Goal: Task Accomplishment & Management: Manage account settings

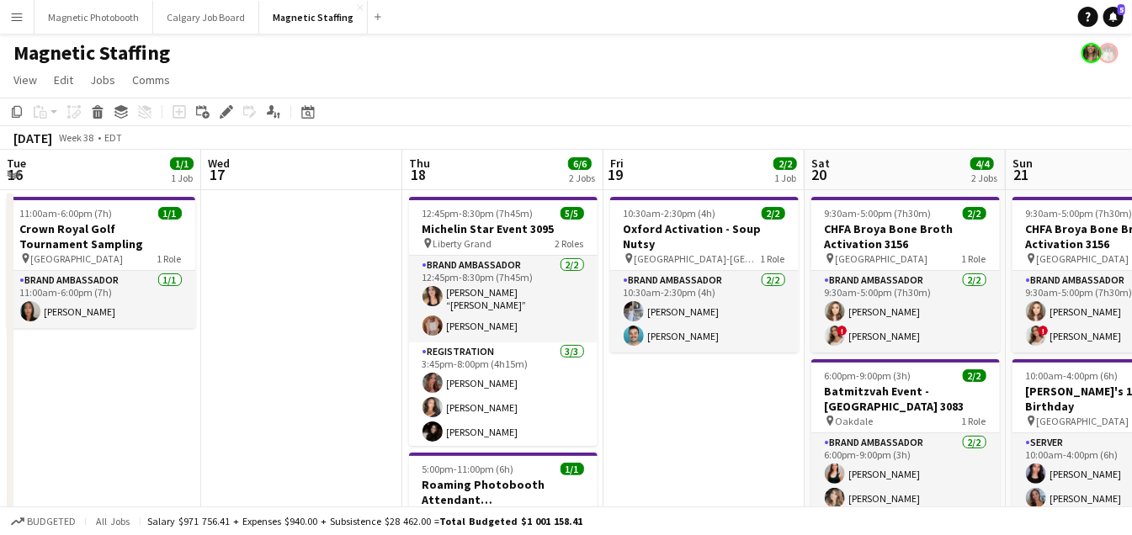
click at [305, 112] on icon at bounding box center [308, 114] width 6 height 6
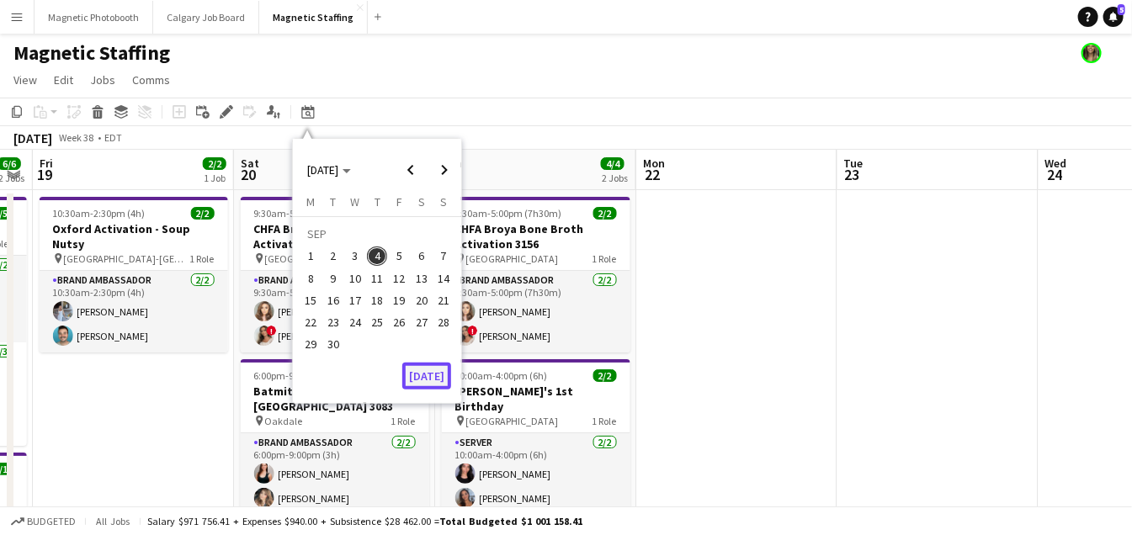
click at [419, 370] on button "[DATE]" at bounding box center [426, 376] width 49 height 27
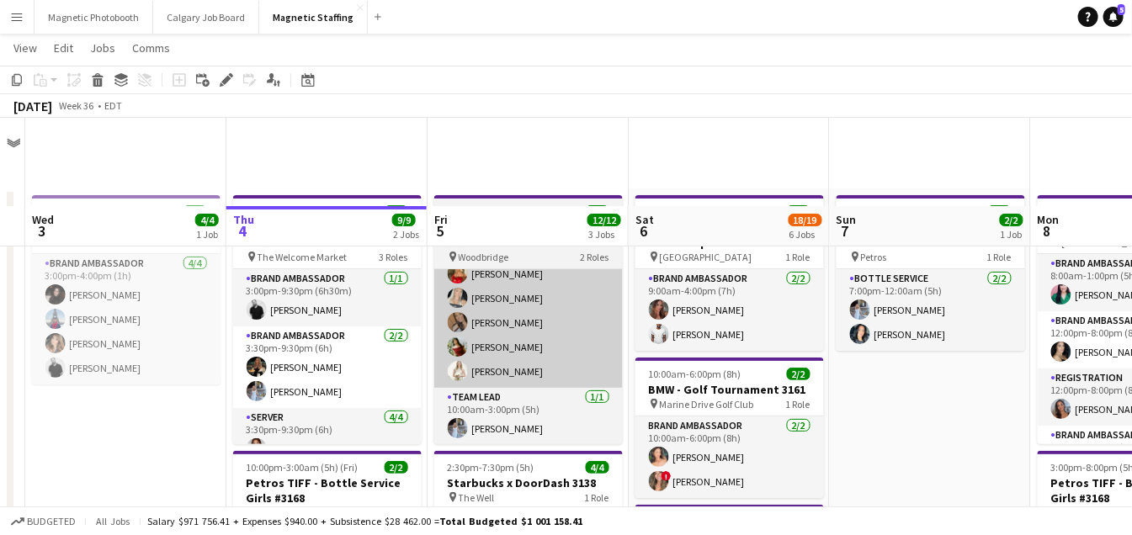
scroll to position [216, 0]
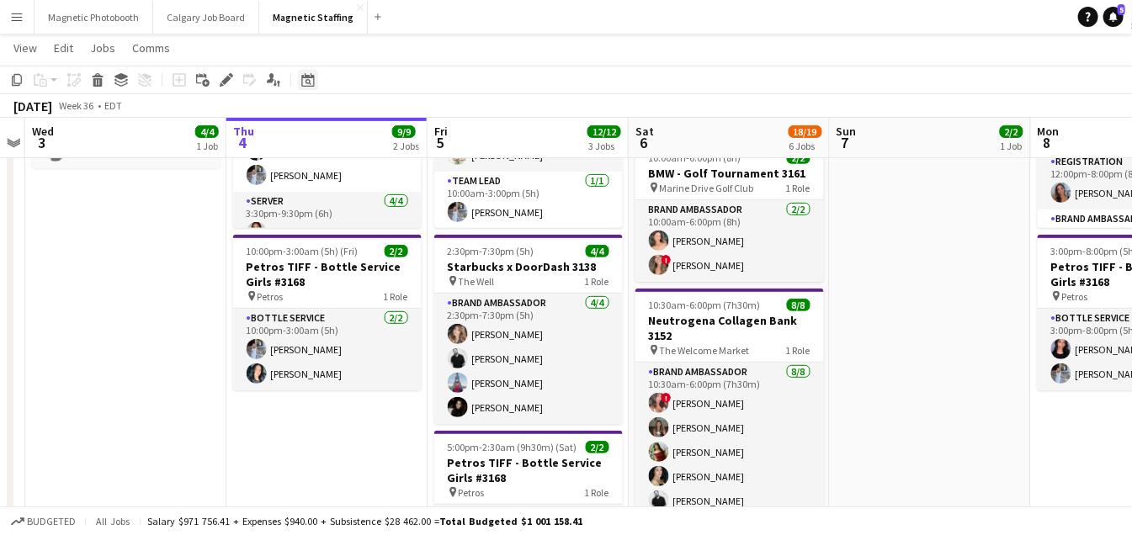
click at [303, 82] on icon "Date picker" at bounding box center [307, 79] width 13 height 13
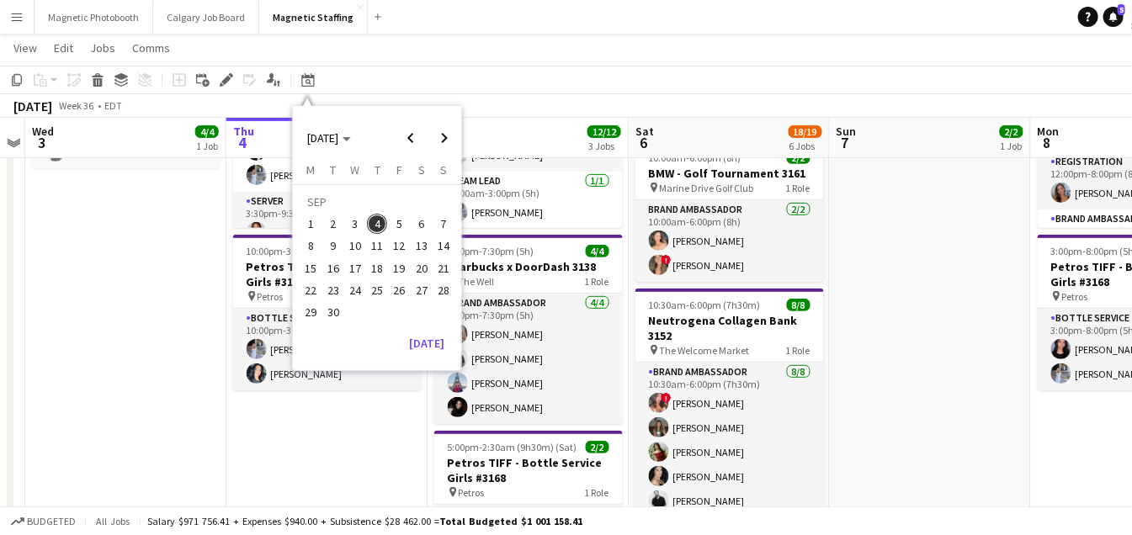
click at [443, 267] on span "21" at bounding box center [443, 268] width 20 height 20
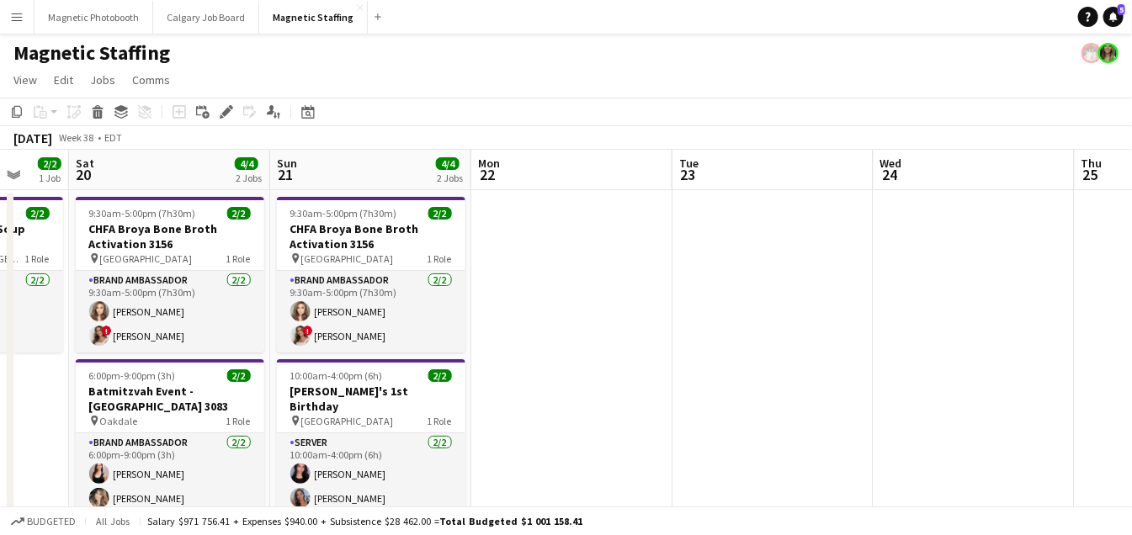
scroll to position [0, 477]
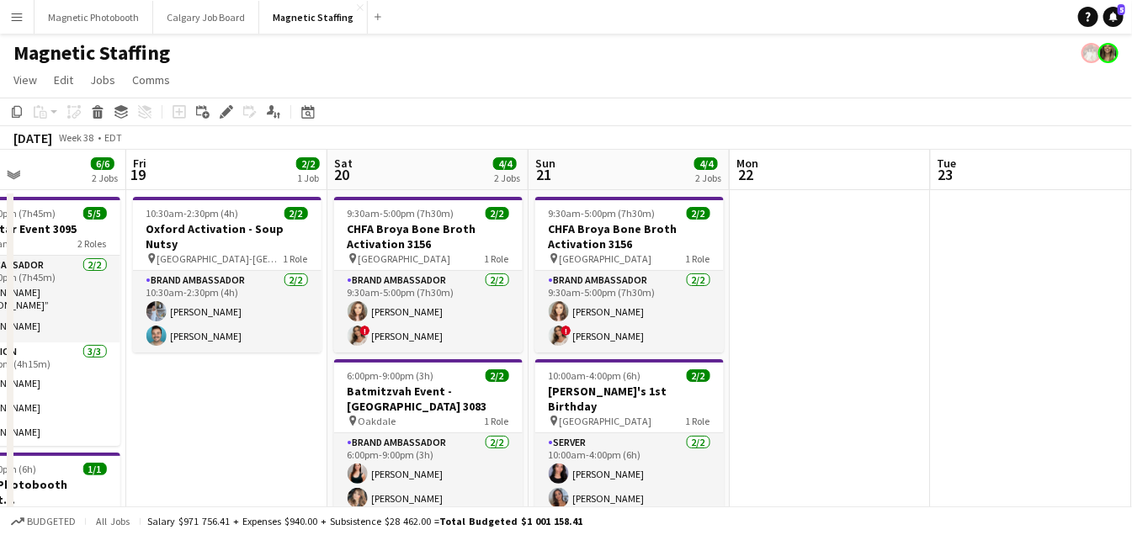
drag, startPoint x: 440, startPoint y: 274, endPoint x: 742, endPoint y: 256, distance: 302.6
click at [305, 111] on icon at bounding box center [308, 114] width 6 height 6
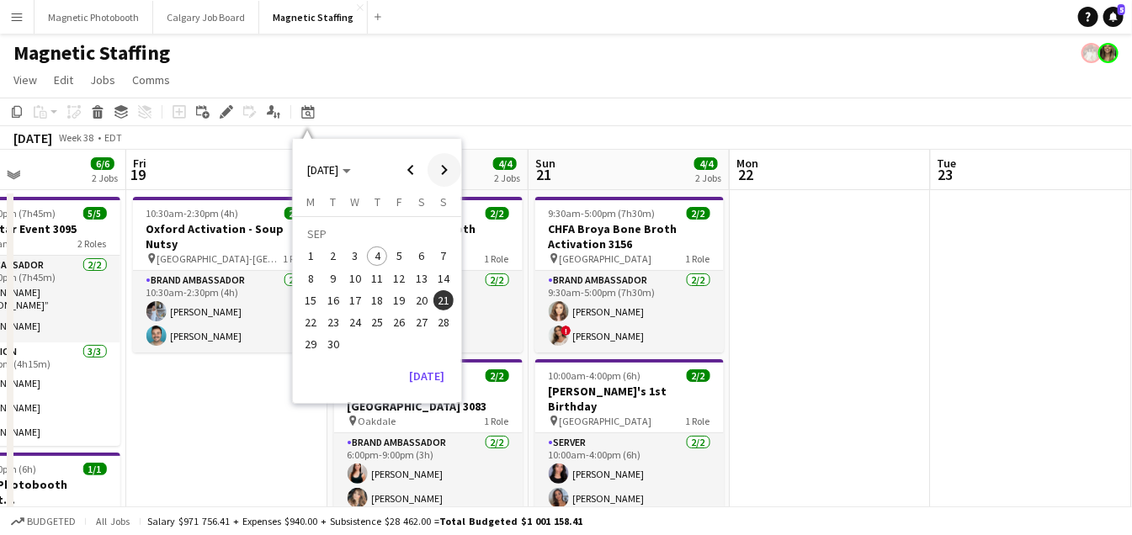
click at [441, 167] on span "Next month" at bounding box center [444, 170] width 34 height 34
click at [337, 321] on span "21" at bounding box center [333, 322] width 20 height 20
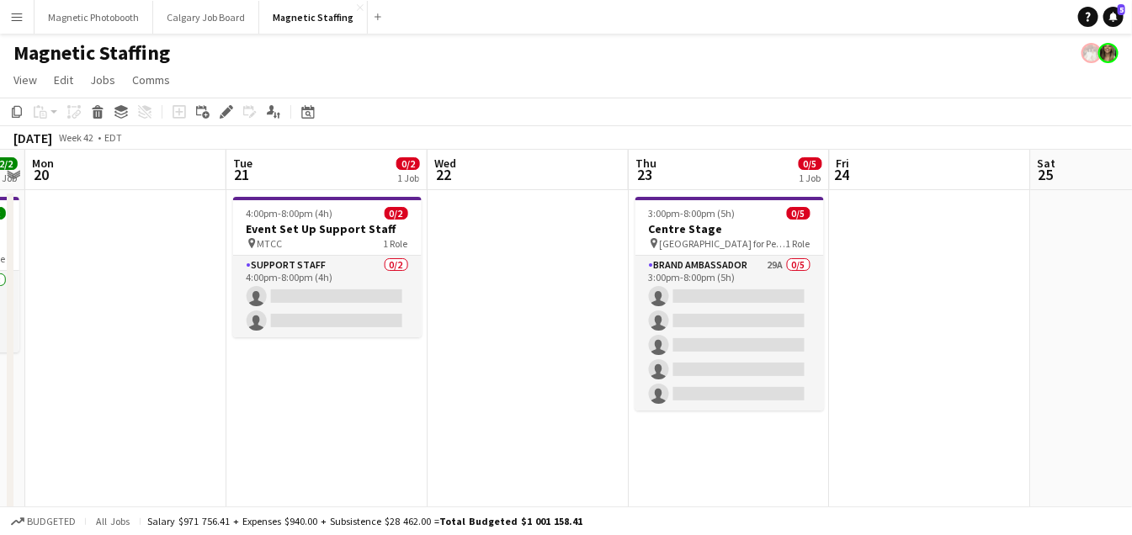
click at [337, 321] on app-card-role "Support Staff 0/2 4:00pm-8:00pm (4h) single-neutral-actions single-neutral-acti…" at bounding box center [327, 297] width 188 height 82
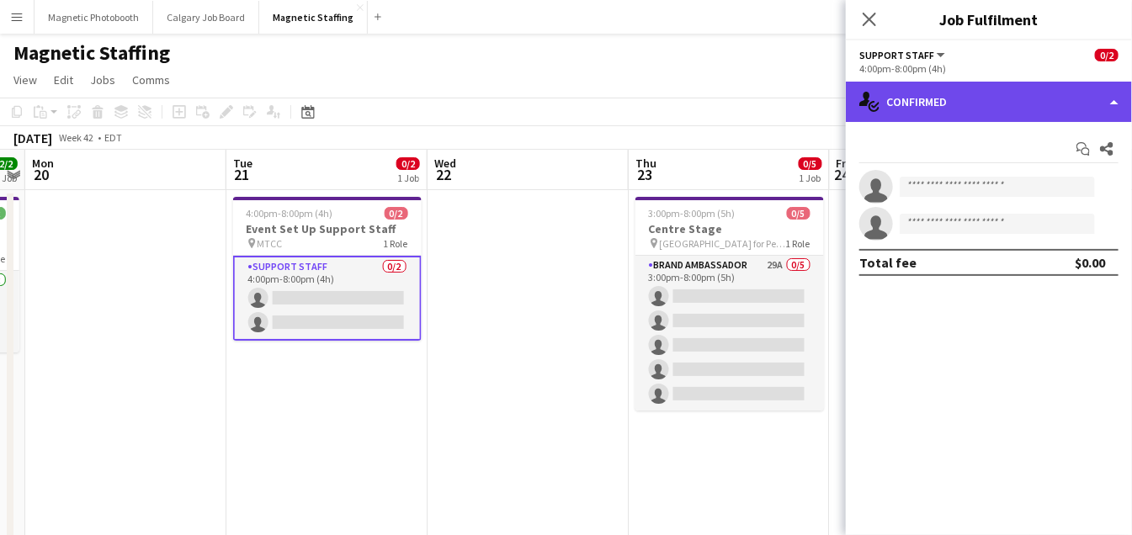
click at [969, 103] on div "single-neutral-actions-check-2 Confirmed" at bounding box center [989, 102] width 286 height 40
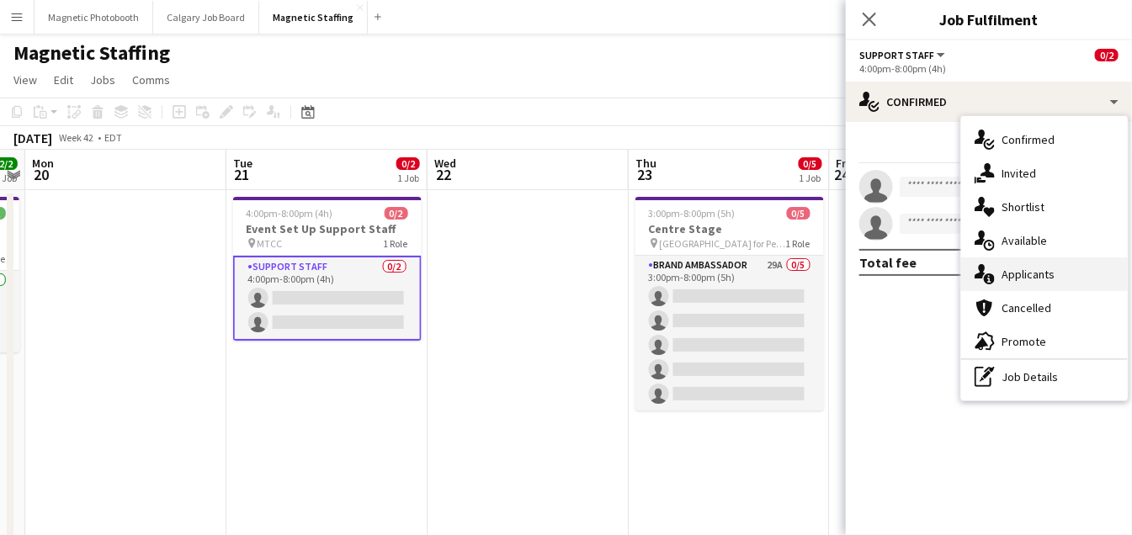
click at [995, 276] on div "single-neutral-actions-information Applicants" at bounding box center [1044, 274] width 167 height 34
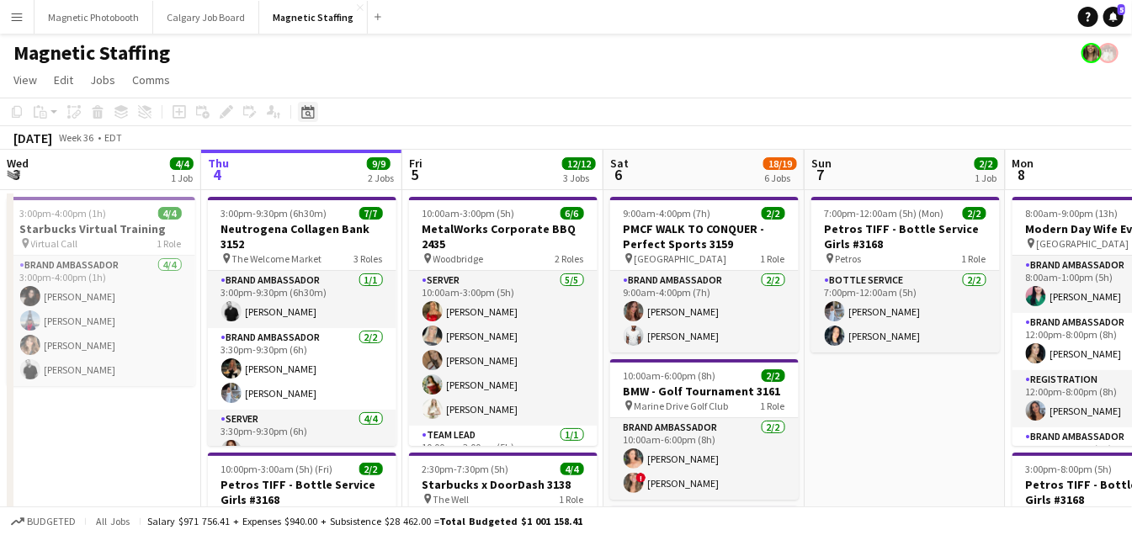
click at [305, 110] on icon "Date picker" at bounding box center [307, 111] width 13 height 13
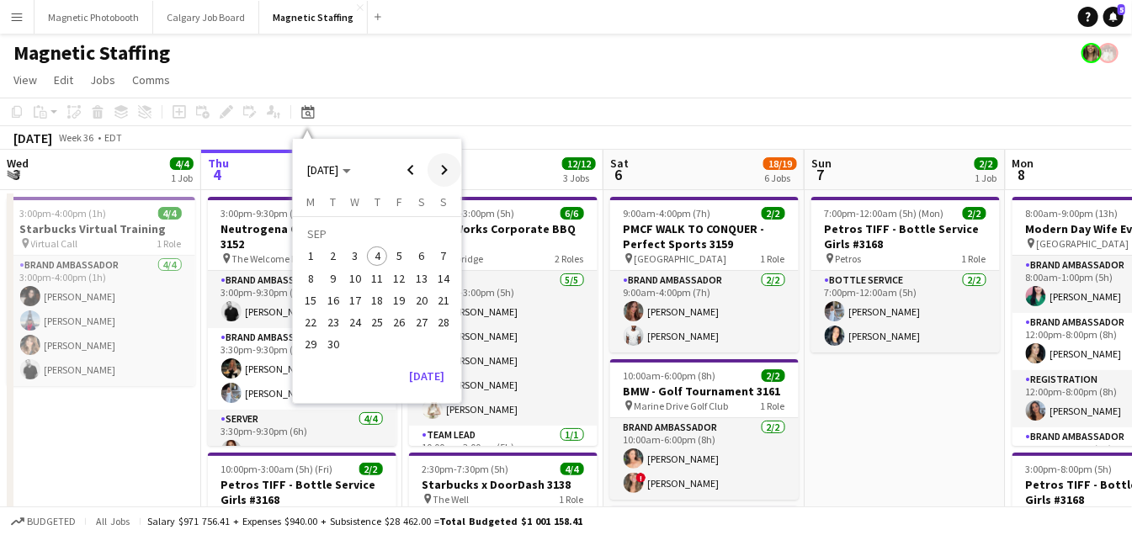
click at [448, 168] on span "Next month" at bounding box center [444, 170] width 34 height 34
click at [329, 322] on span "21" at bounding box center [333, 322] width 20 height 20
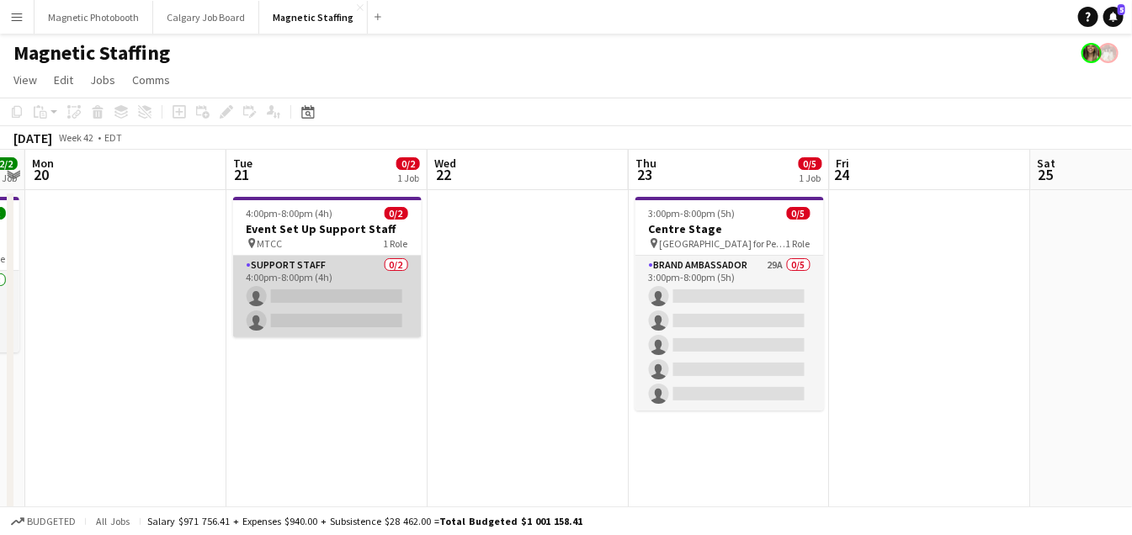
click at [313, 305] on app-card-role "Support Staff 0/2 4:00pm-8:00pm (4h) single-neutral-actions single-neutral-acti…" at bounding box center [327, 297] width 188 height 82
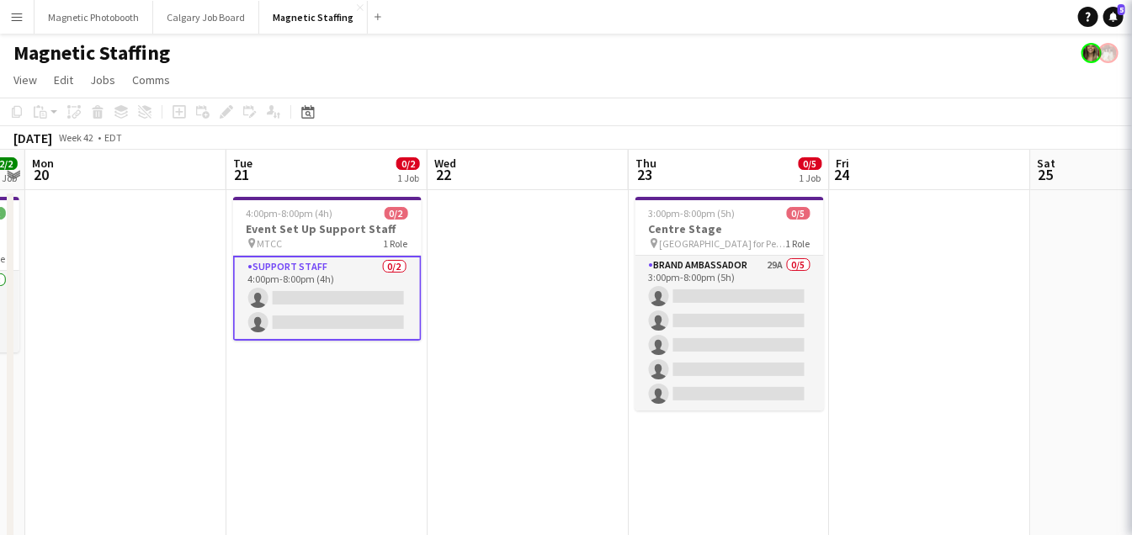
scroll to position [0, 577]
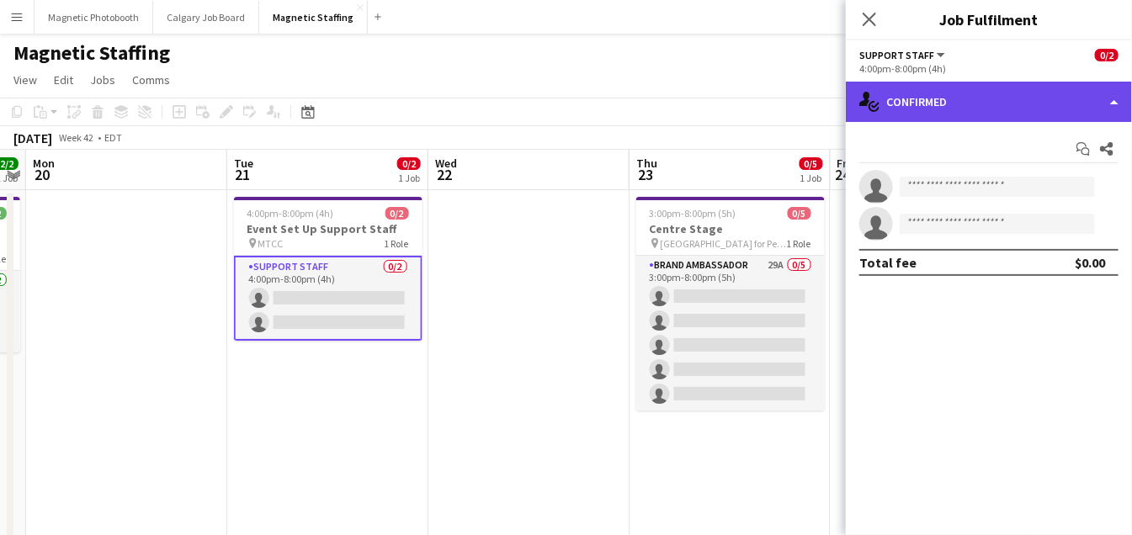
click at [964, 104] on div "single-neutral-actions-check-2 Confirmed" at bounding box center [989, 102] width 286 height 40
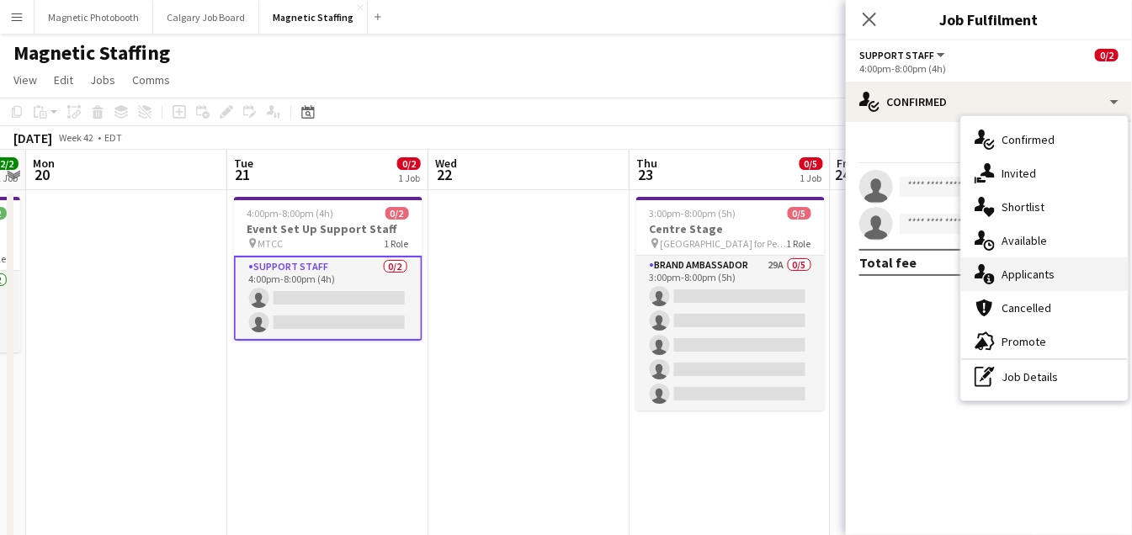
click at [983, 276] on icon "single-neutral-actions-information" at bounding box center [984, 274] width 20 height 20
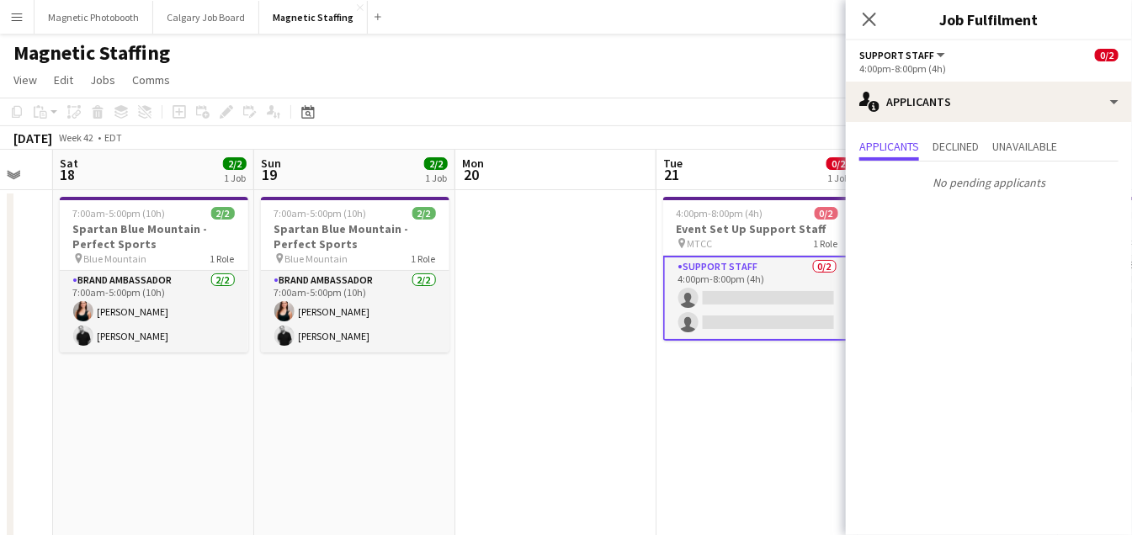
drag, startPoint x: 308, startPoint y: 442, endPoint x: 666, endPoint y: 412, distance: 359.7
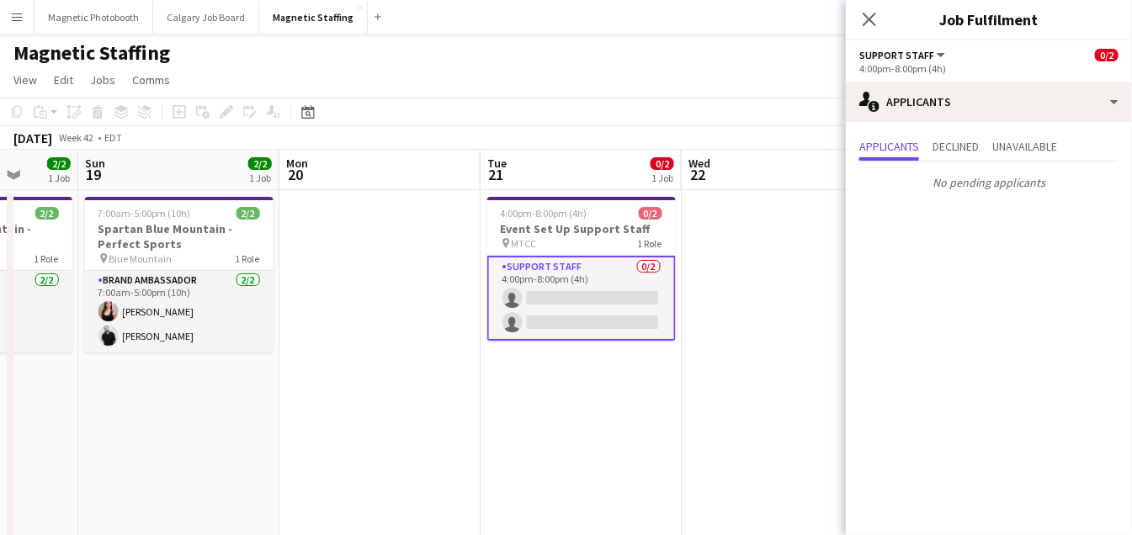
drag, startPoint x: 322, startPoint y: 389, endPoint x: 659, endPoint y: 376, distance: 336.8
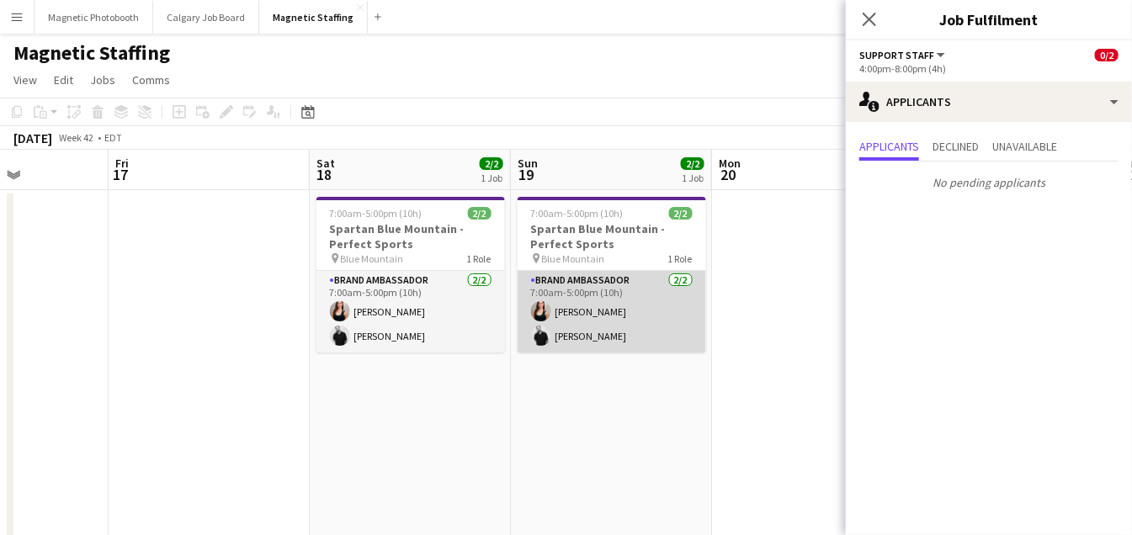
click at [529, 319] on app-card-role "Brand Ambassador [DATE] 7:00am-5:00pm (10h) [PERSON_NAME] [PERSON_NAME]" at bounding box center [611, 312] width 188 height 82
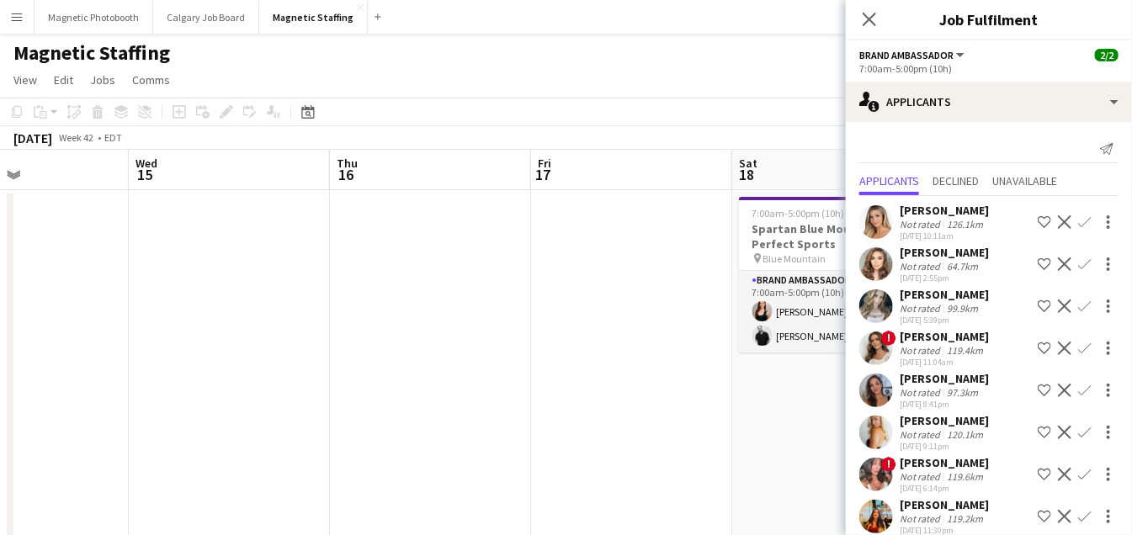
drag, startPoint x: 390, startPoint y: 321, endPoint x: 812, endPoint y: 287, distance: 423.7
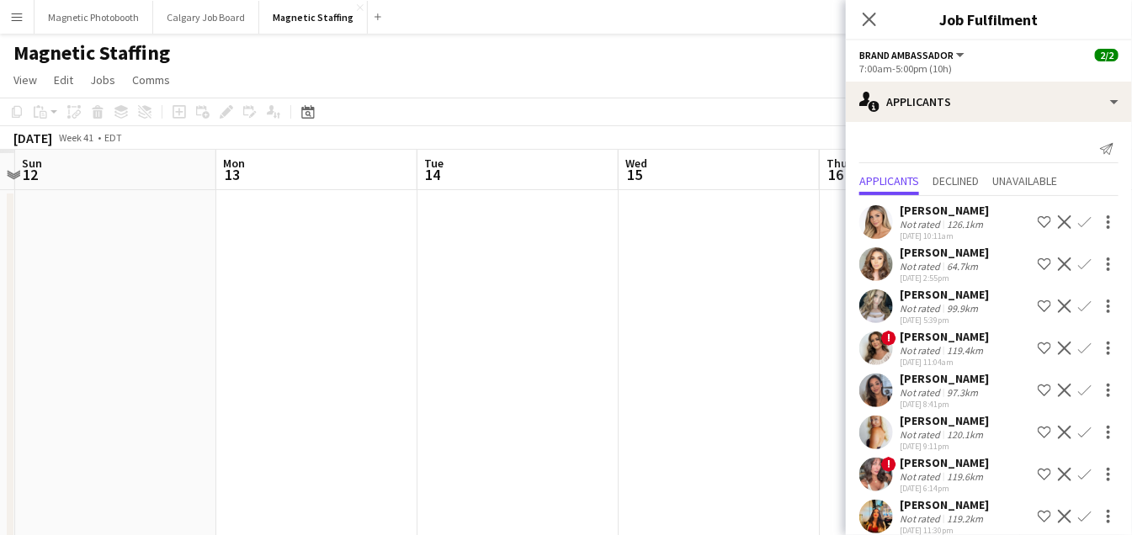
drag, startPoint x: 565, startPoint y: 307, endPoint x: 751, endPoint y: 300, distance: 186.1
drag, startPoint x: 318, startPoint y: 332, endPoint x: 929, endPoint y: 327, distance: 610.9
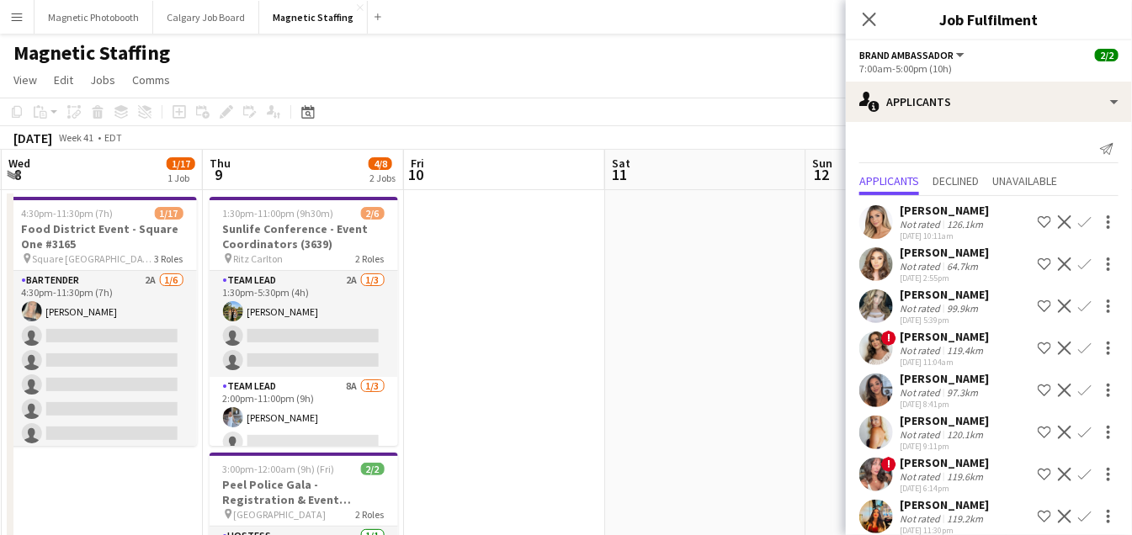
scroll to position [0, 505]
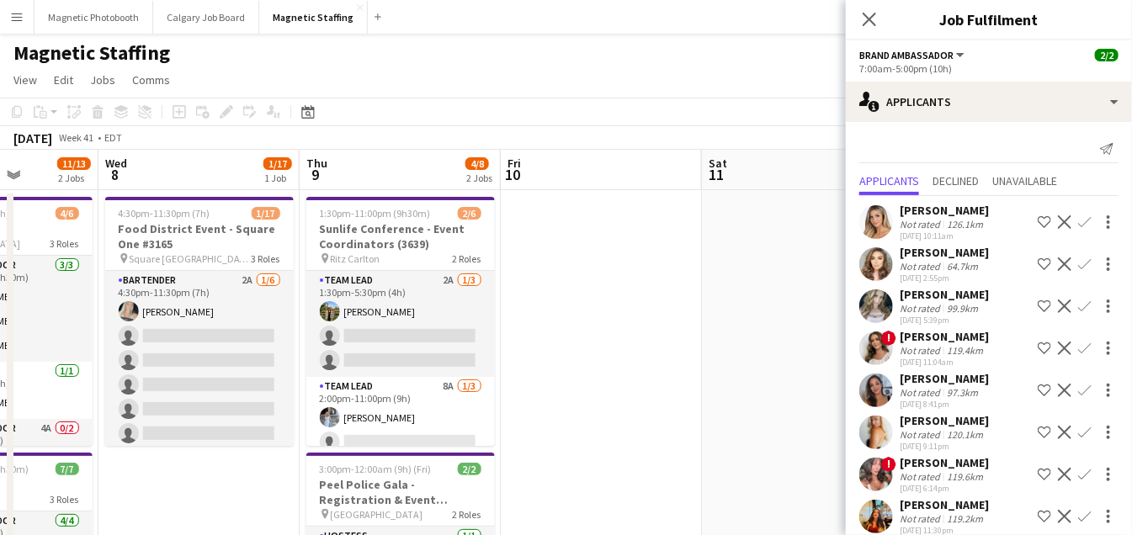
drag, startPoint x: 574, startPoint y: 361, endPoint x: 937, endPoint y: 360, distance: 362.7
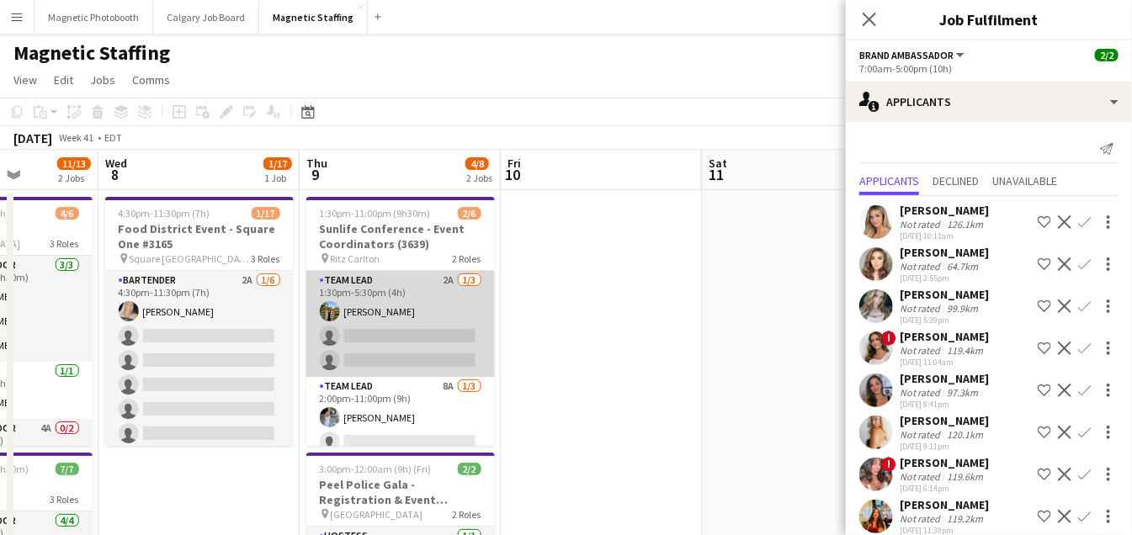
click at [443, 360] on app-card-role "Team Lead 2A [DATE] 1:30pm-5:30pm (4h) [PERSON_NAME] single-neutral-actions sin…" at bounding box center [400, 324] width 188 height 106
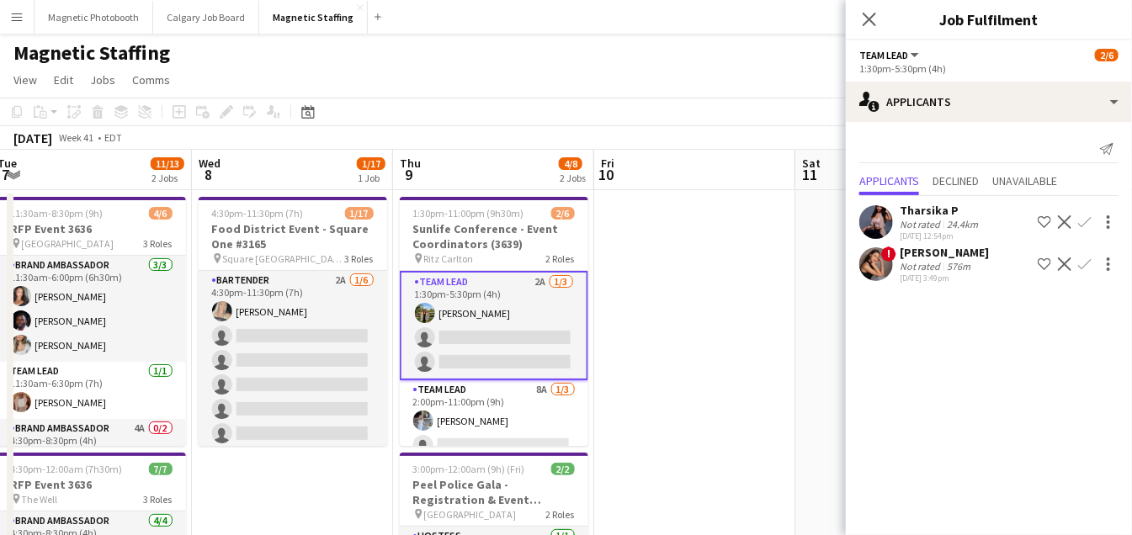
scroll to position [0, 398]
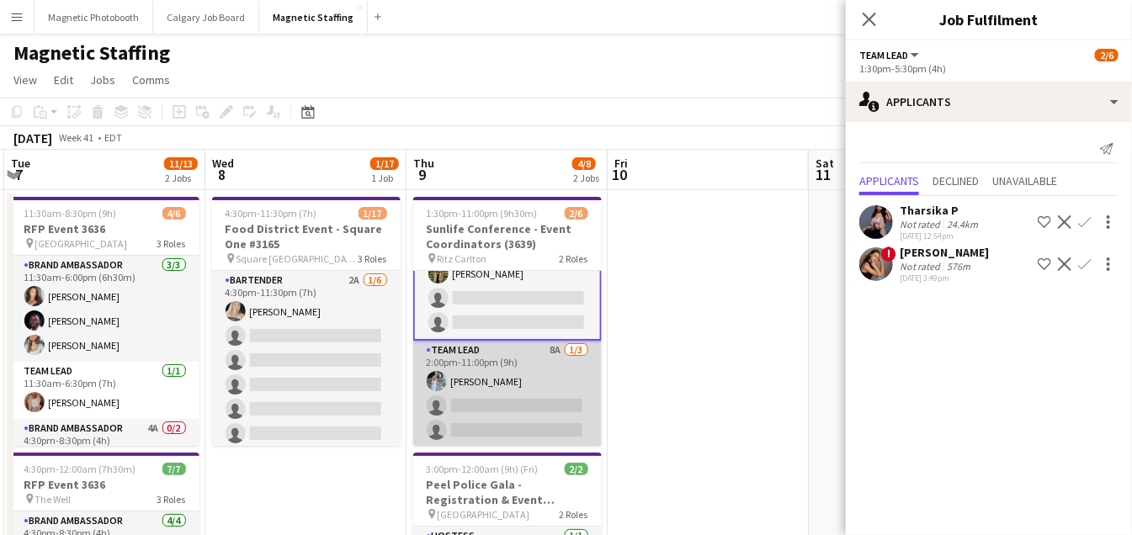
click at [454, 399] on app-card-role "Team Lead 8A [DATE] 2:00pm-11:00pm (9h) [PERSON_NAME] single-neutral-actions si…" at bounding box center [507, 394] width 188 height 106
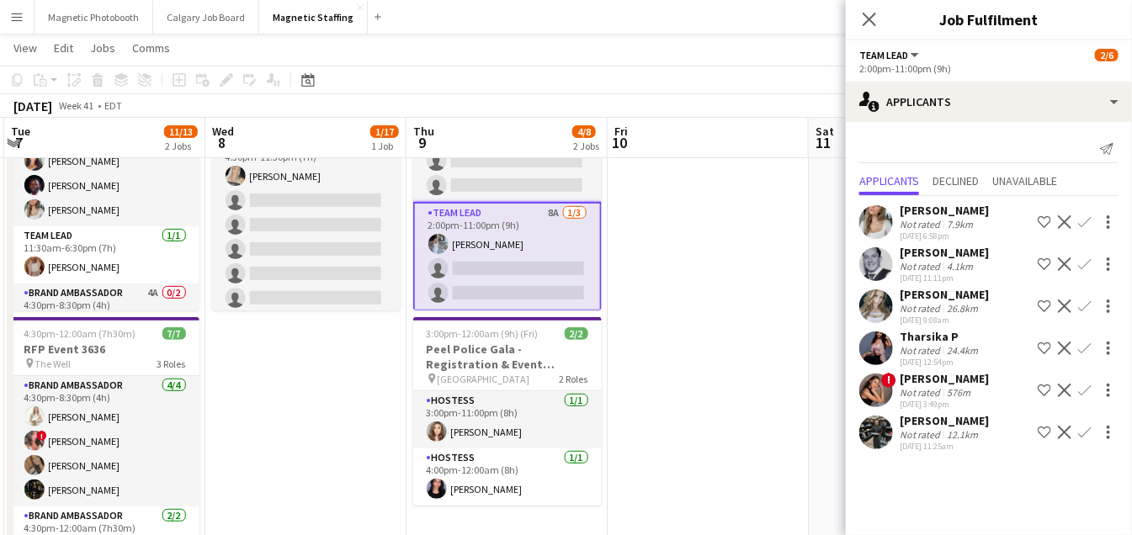
scroll to position [185, 0]
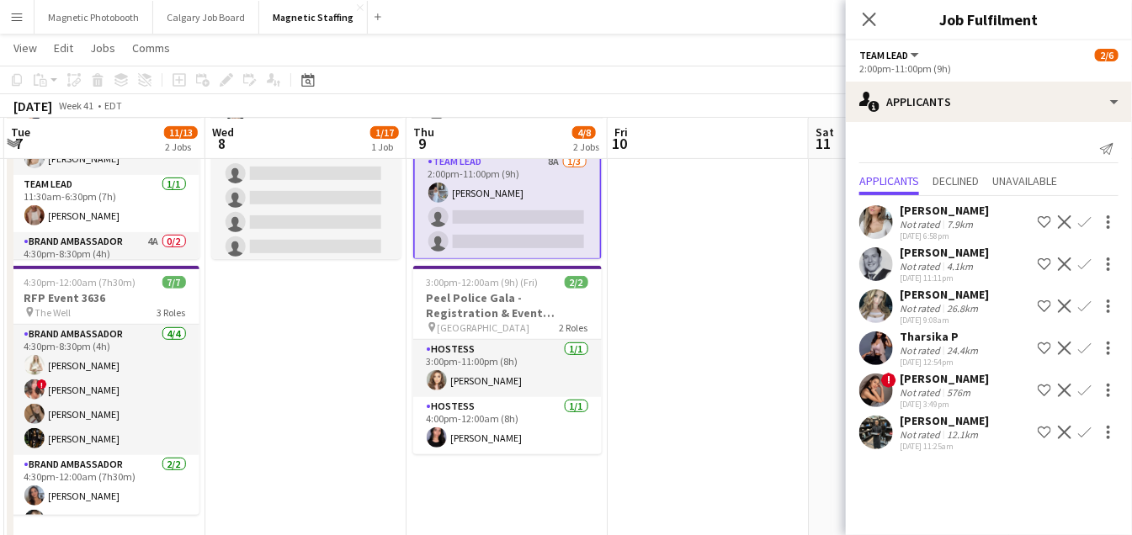
click at [454, 399] on app-card-role "Hostess [DATE] 4:00pm-12:00am (8h) [PERSON_NAME]" at bounding box center [507, 425] width 188 height 57
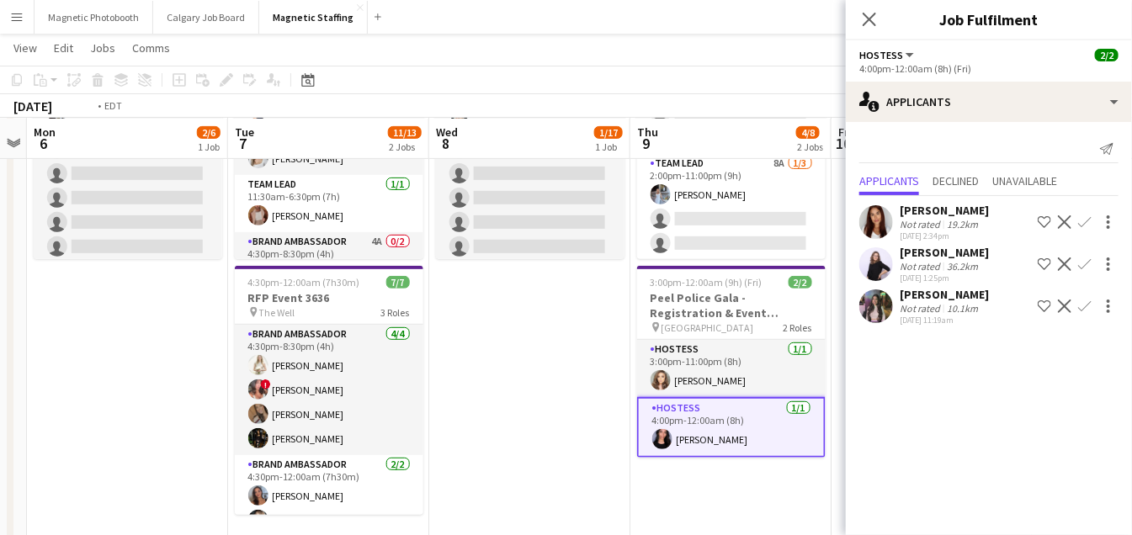
drag, startPoint x: 358, startPoint y: 385, endPoint x: 724, endPoint y: 384, distance: 365.2
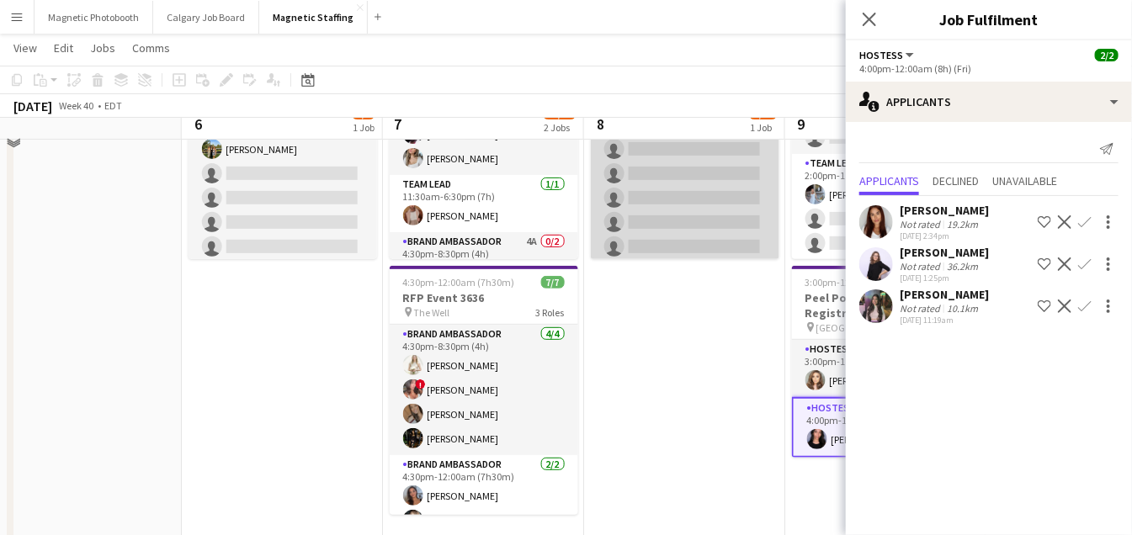
scroll to position [117, 0]
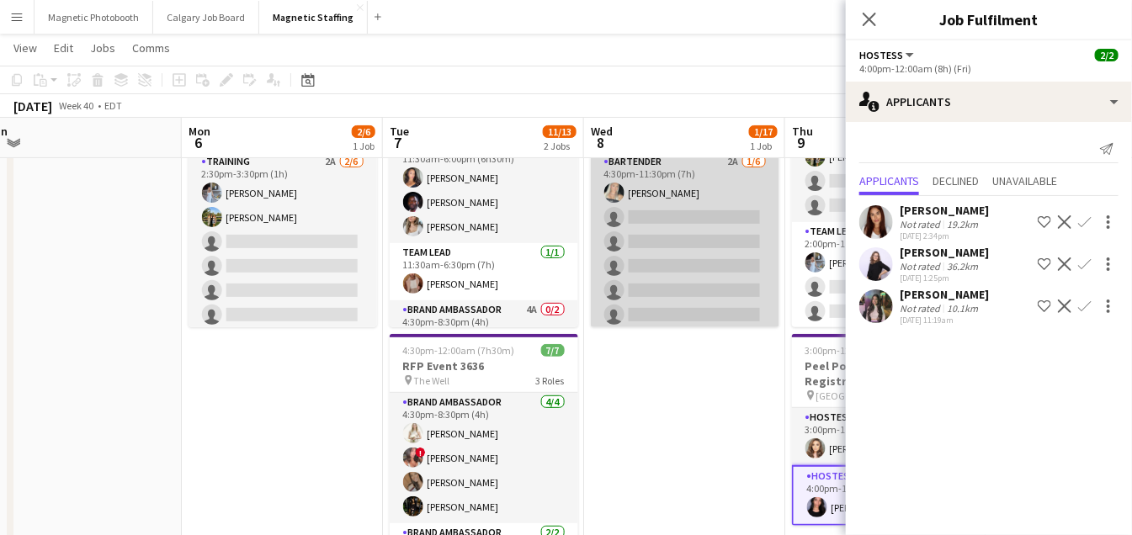
click at [709, 252] on app-card-role "Bartender 2A [DATE] 4:30pm-11:30pm (7h) [PERSON_NAME] single-neutral-actions si…" at bounding box center [685, 241] width 188 height 179
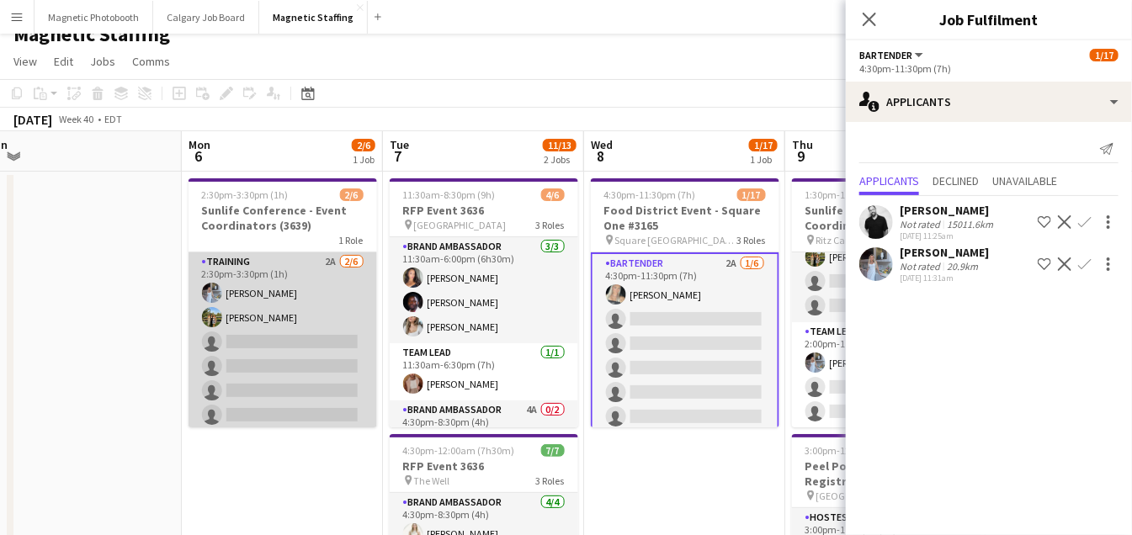
scroll to position [0, 422]
click at [337, 318] on app-card-role "Training 2A [DATE] 2:30pm-3:30pm (1h) [PERSON_NAME] [PERSON_NAME] single-neutra…" at bounding box center [282, 341] width 188 height 179
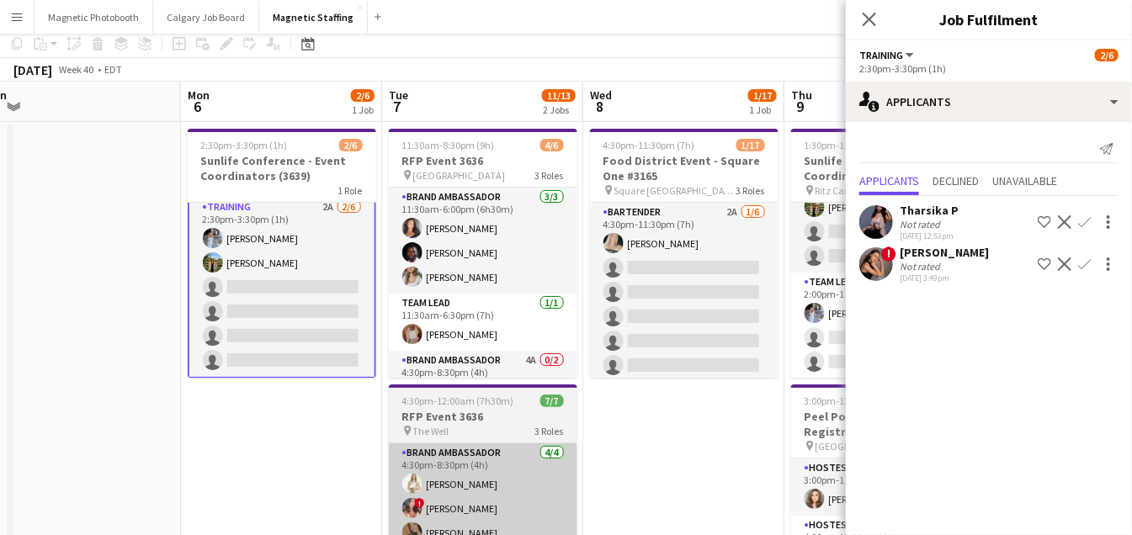
scroll to position [0, 0]
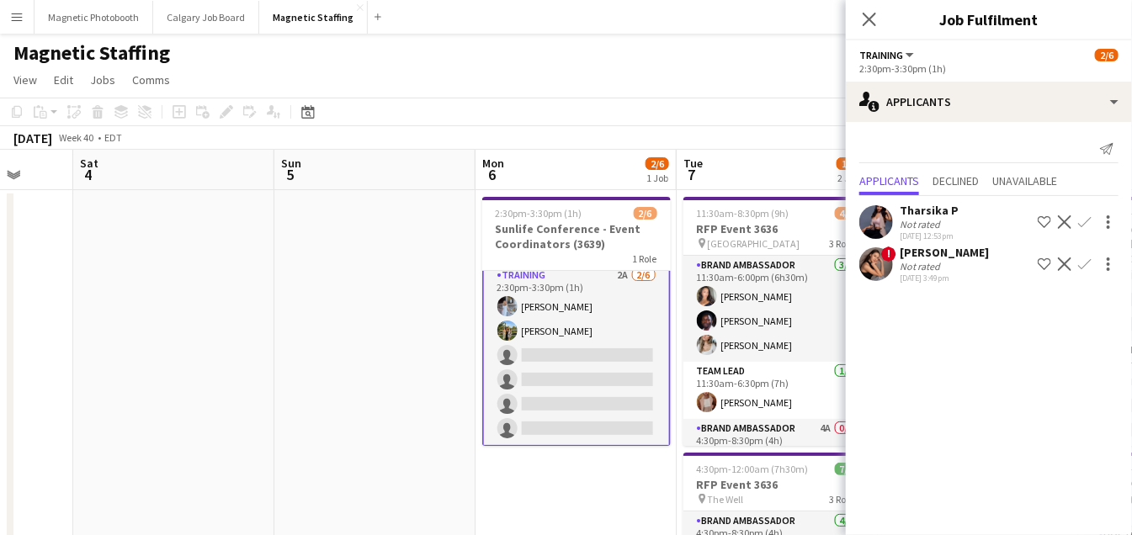
drag, startPoint x: 541, startPoint y: 268, endPoint x: 761, endPoint y: 268, distance: 219.6
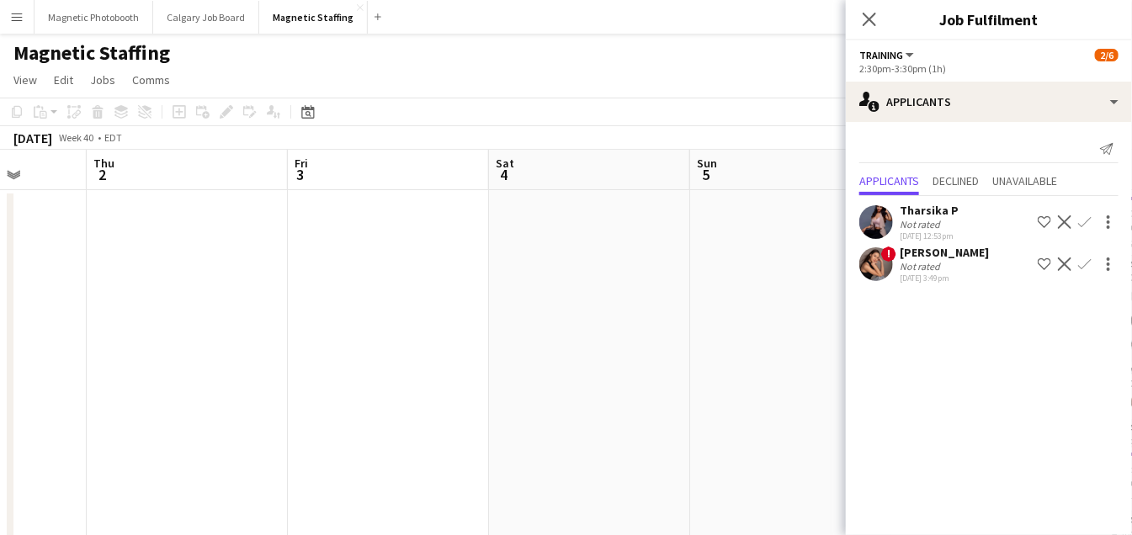
drag, startPoint x: 205, startPoint y: 377, endPoint x: 830, endPoint y: 348, distance: 625.9
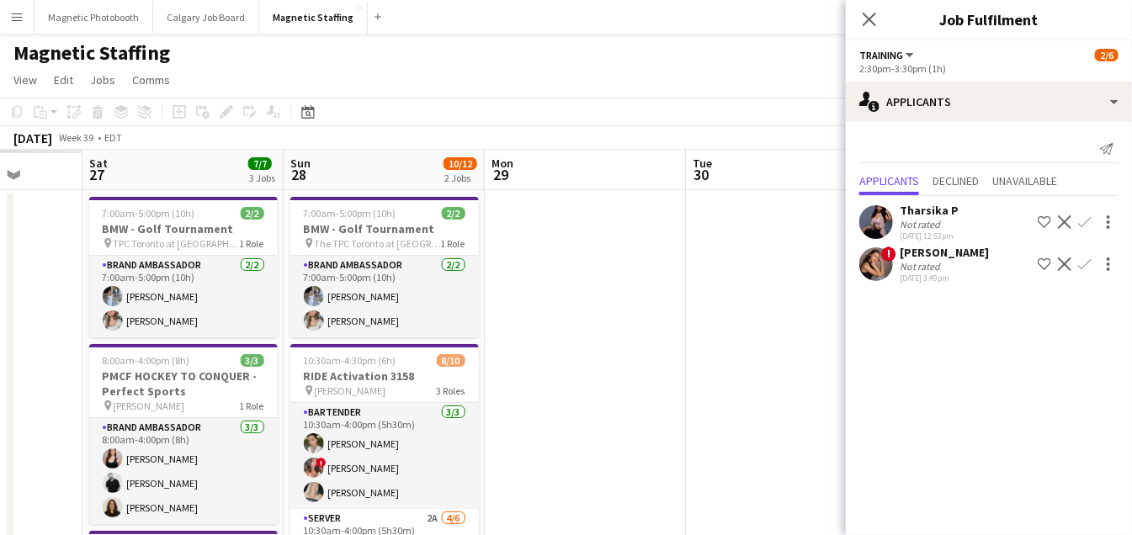
drag, startPoint x: 256, startPoint y: 358, endPoint x: 856, endPoint y: 353, distance: 600.0
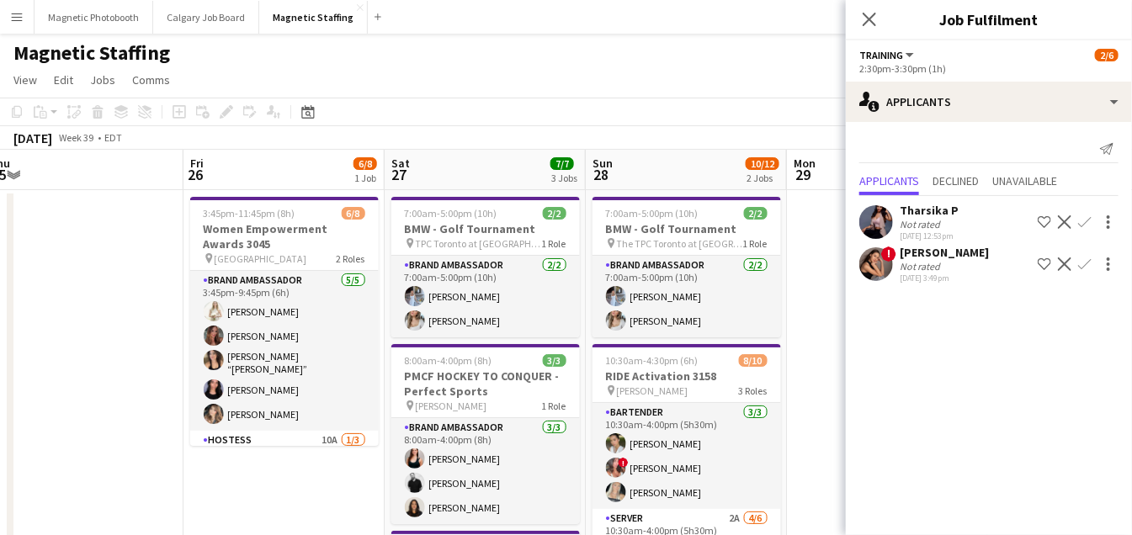
scroll to position [0, 416]
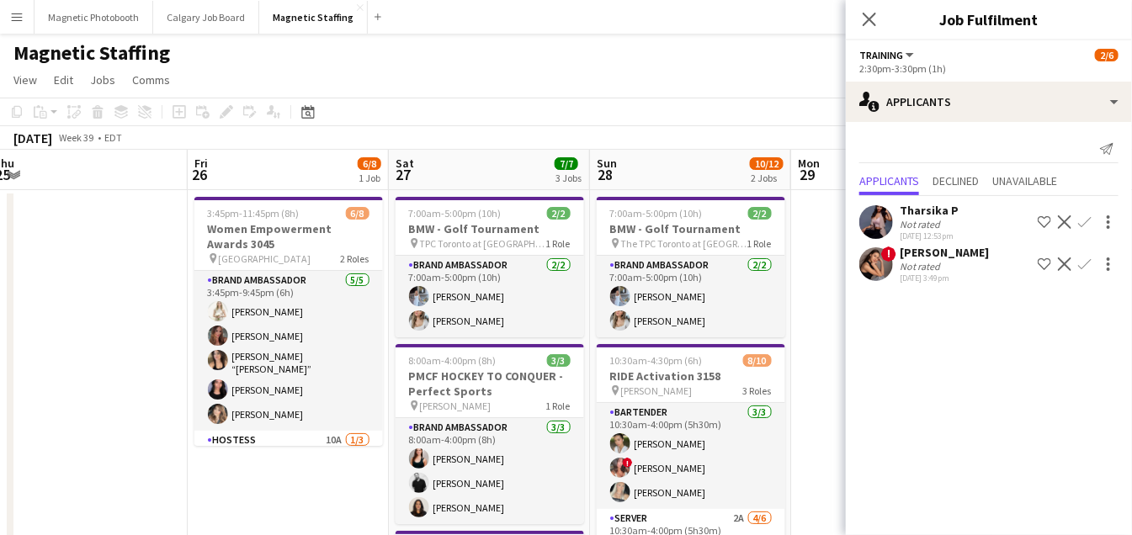
drag, startPoint x: 505, startPoint y: 354, endPoint x: 719, endPoint y: 353, distance: 213.7
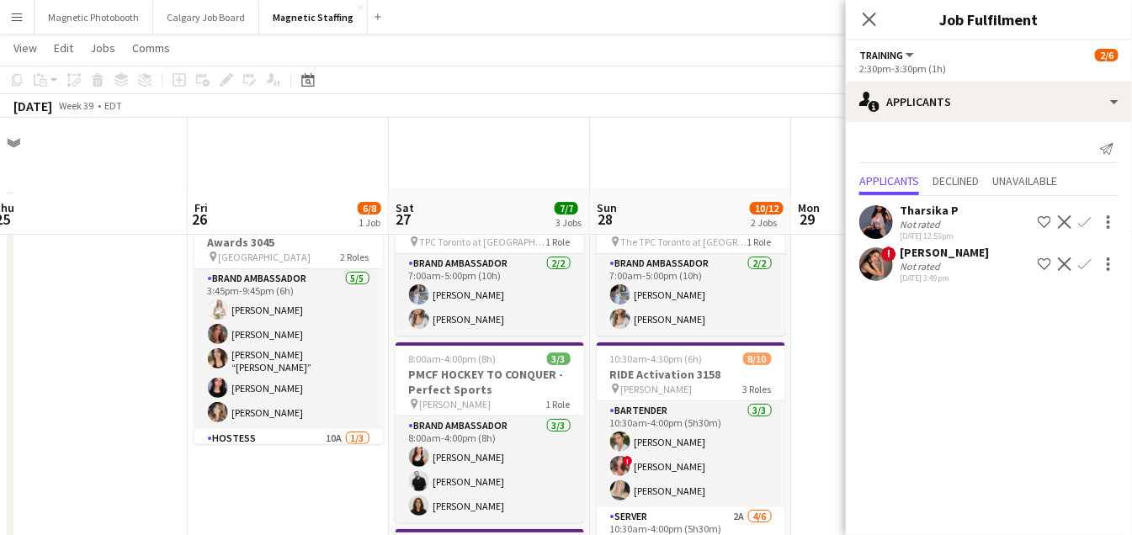
scroll to position [142, 0]
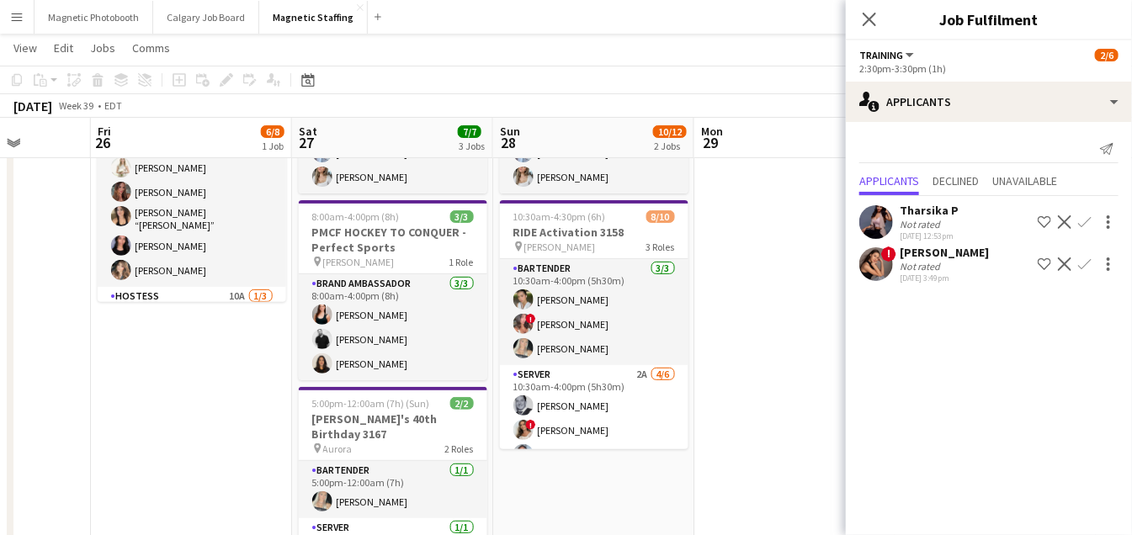
drag, startPoint x: 319, startPoint y: 452, endPoint x: 456, endPoint y: 443, distance: 137.5
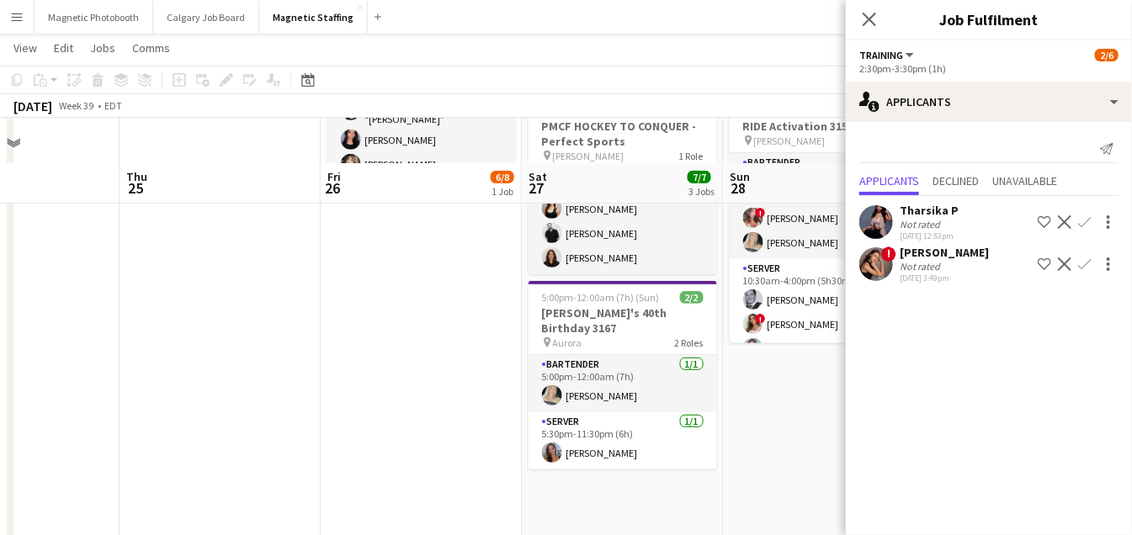
scroll to position [294, 0]
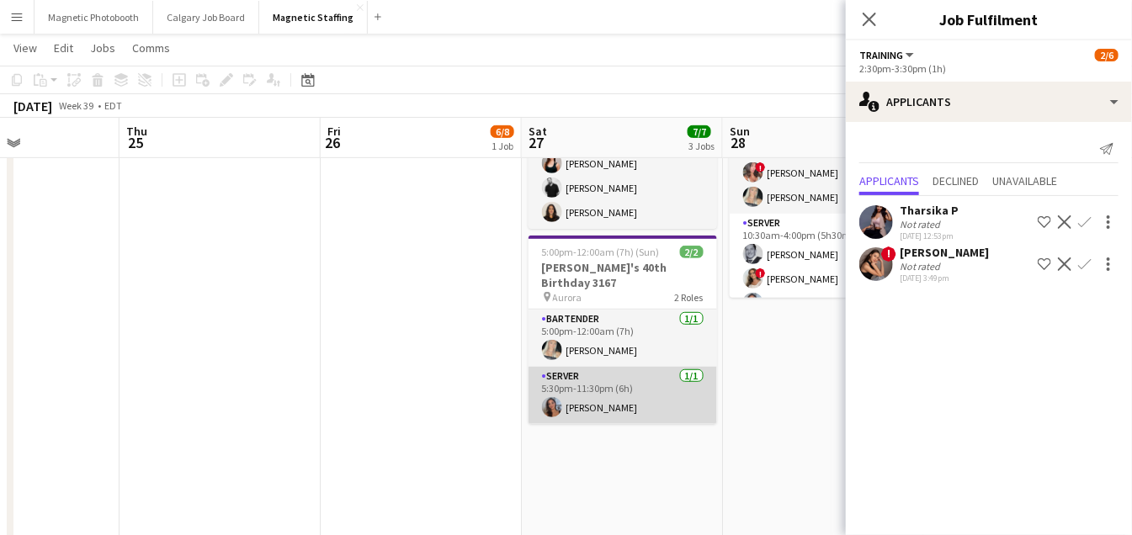
click at [600, 407] on app-card-role "Server [DATE] 5:30pm-11:30pm (6h) [PERSON_NAME]" at bounding box center [622, 395] width 188 height 57
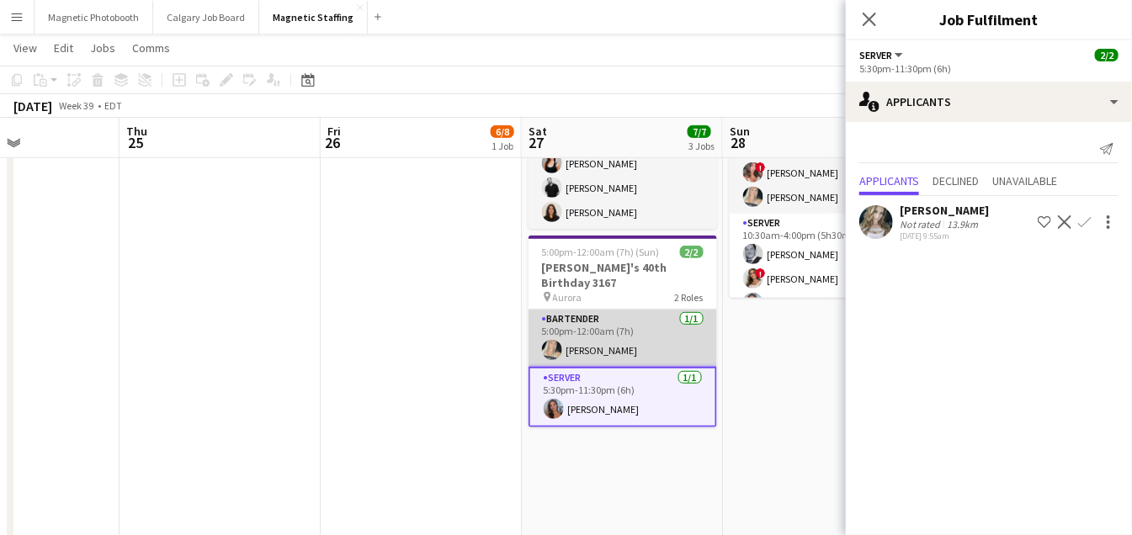
click at [602, 321] on app-card-role "Bartender [DATE] 5:00pm-12:00am (7h) [PERSON_NAME]" at bounding box center [622, 338] width 188 height 57
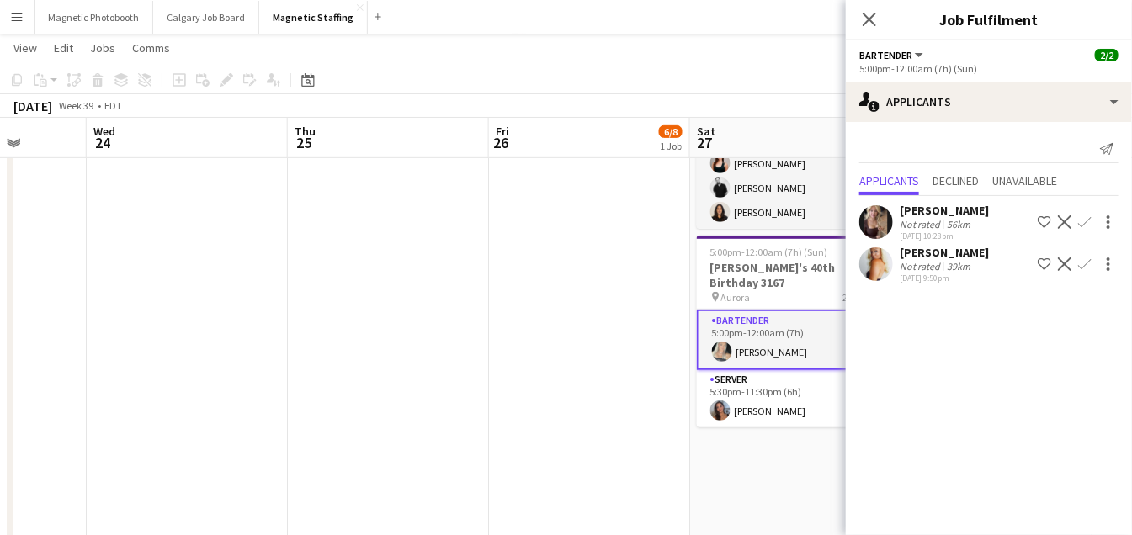
scroll to position [0, 480]
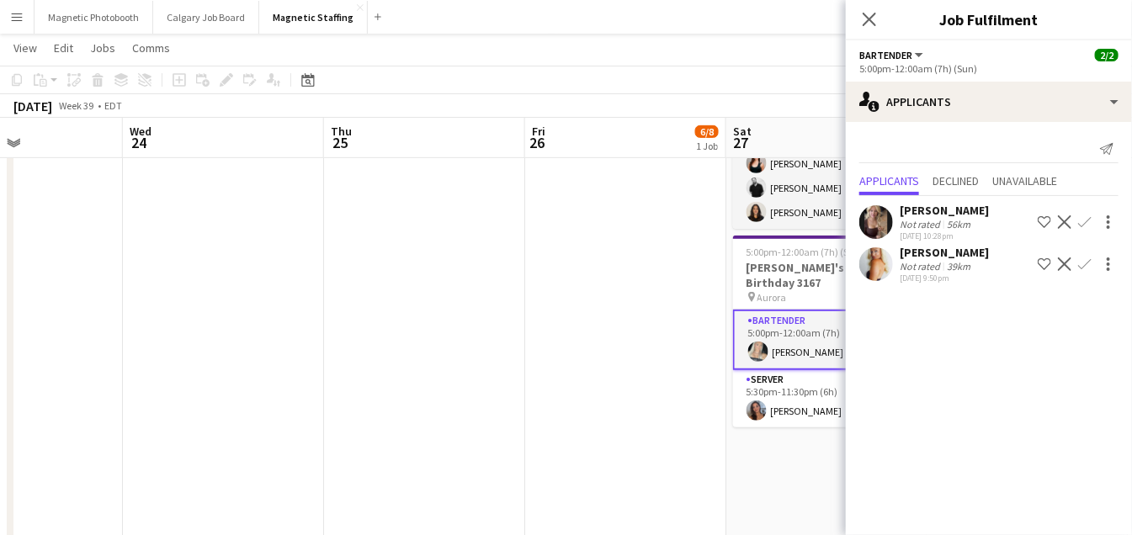
drag, startPoint x: 385, startPoint y: 342, endPoint x: 589, endPoint y: 341, distance: 203.6
click at [589, 342] on app-calendar-viewport "Sun 21 Mon 22 Tue 23 Wed 24 Thu 25 Fri 26 6/8 1 Job Sat 27 7/7 3 Jobs Sun 28 10…" at bounding box center [566, 438] width 1132 height 1333
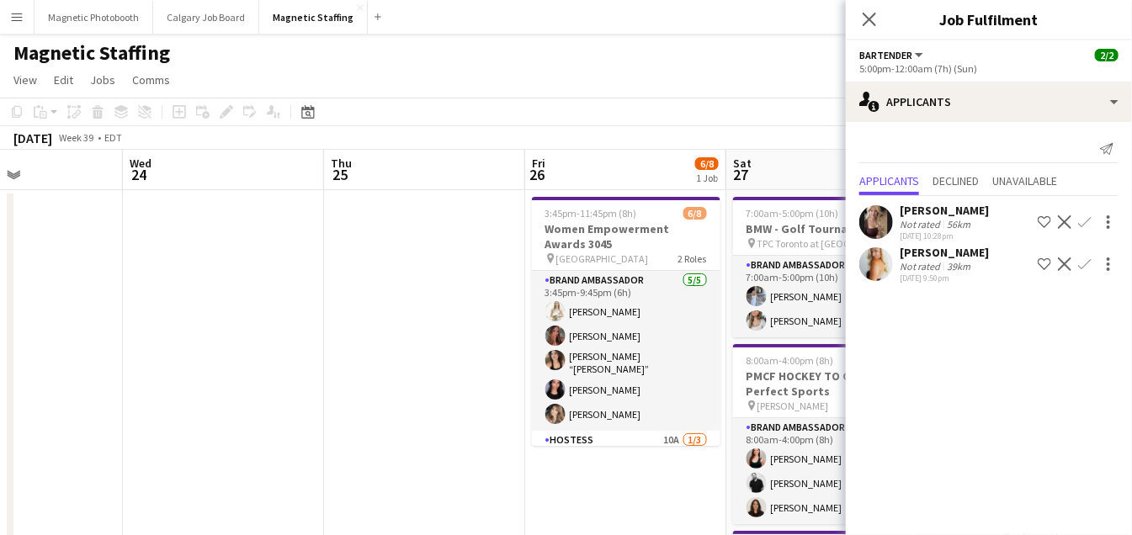
click at [589, 341] on app-card-role "Brand Ambassador [DATE] 3:45pm-9:45pm (6h) [PERSON_NAME] [PERSON_NAME] [PERSON_…" at bounding box center [626, 351] width 188 height 160
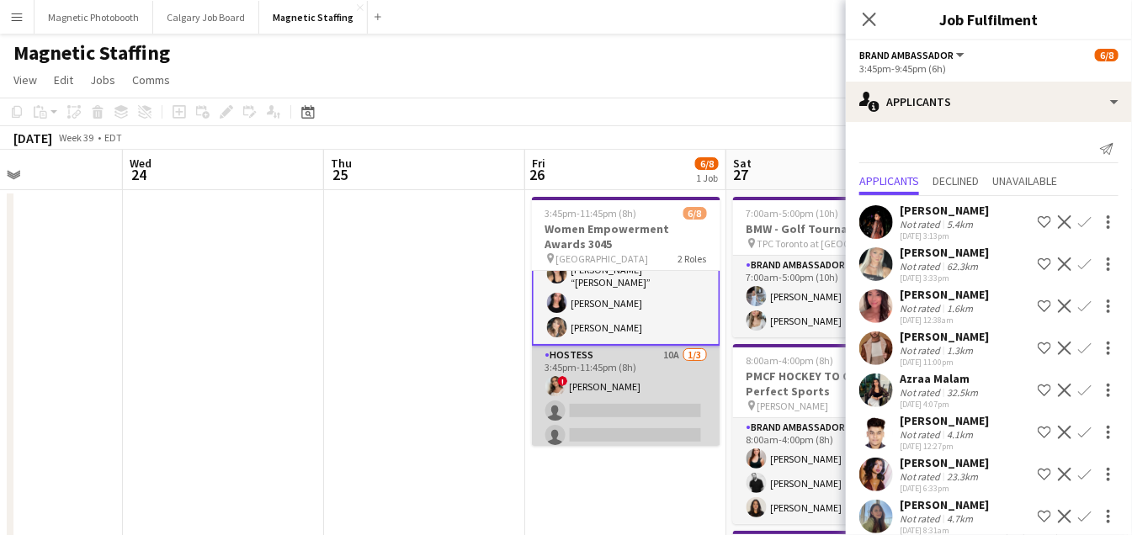
click at [613, 395] on app-card-role "Hostess 10A [DATE] 3:45pm-11:45pm (8h) ! [PERSON_NAME] single-neutral-actions s…" at bounding box center [626, 399] width 188 height 106
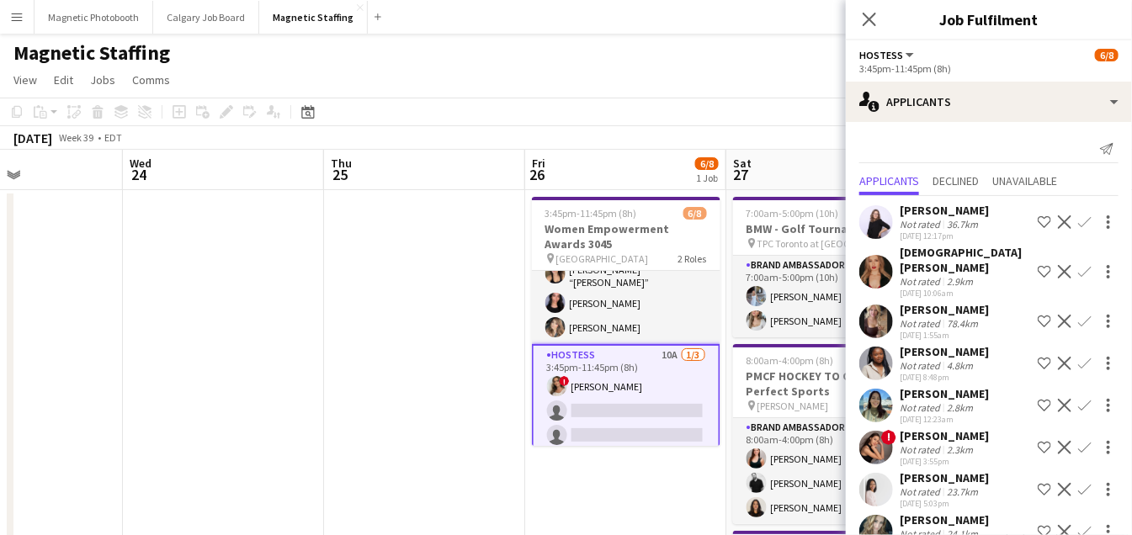
scroll to position [101, 0]
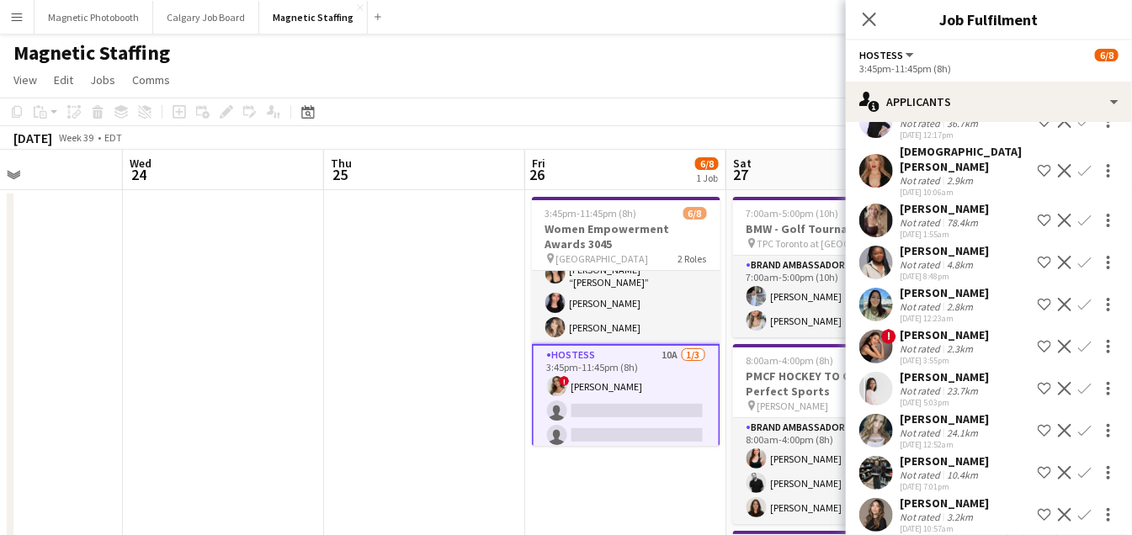
click at [1081, 508] on app-icon "Confirm" at bounding box center [1084, 514] width 13 height 13
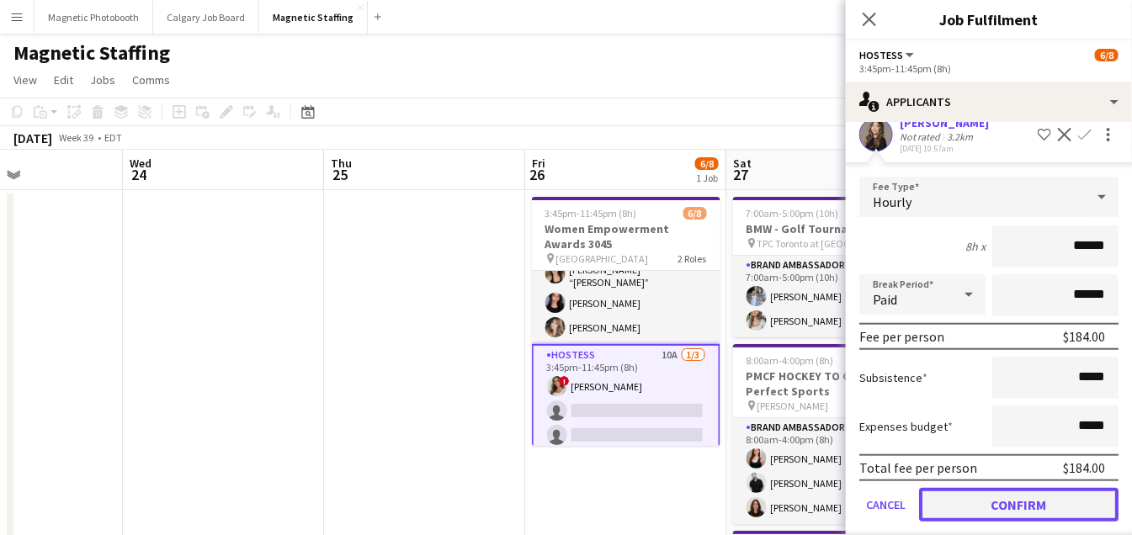
click at [1059, 497] on button "Confirm" at bounding box center [1018, 505] width 199 height 34
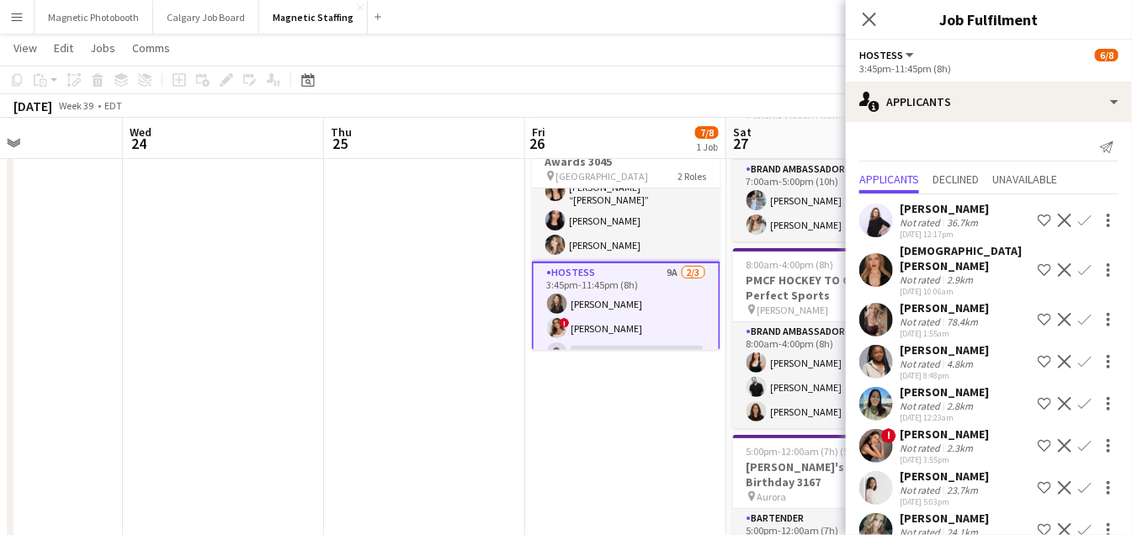
scroll to position [3, 0]
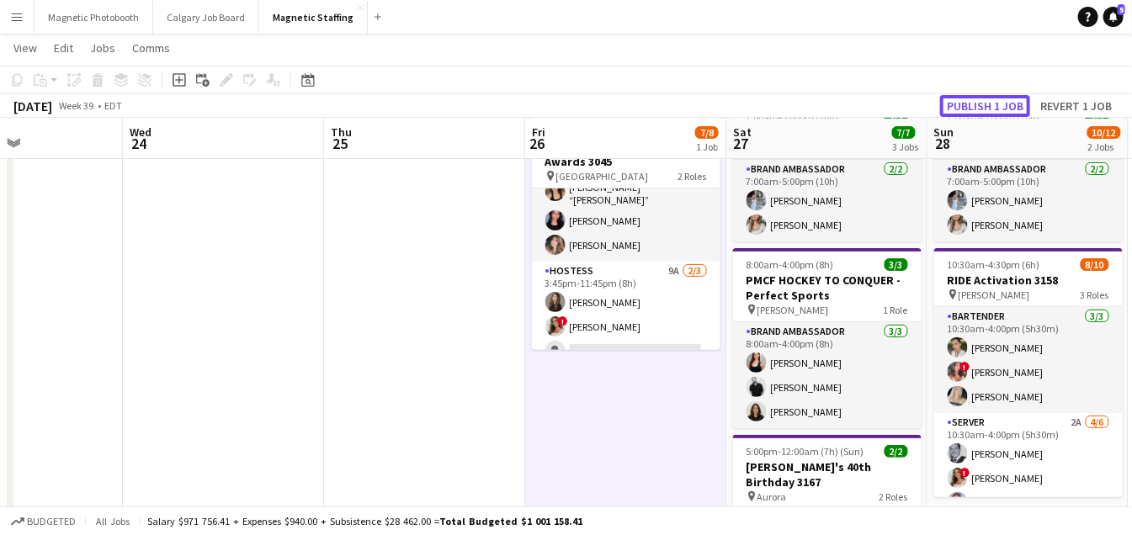
click at [963, 110] on button "Publish 1 job" at bounding box center [985, 106] width 90 height 22
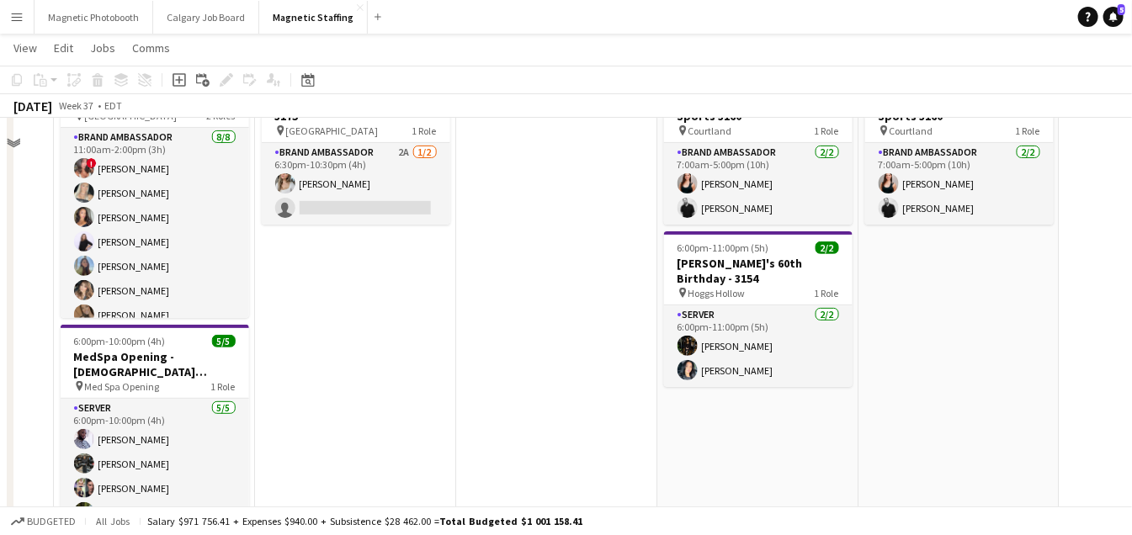
scroll to position [5, 0]
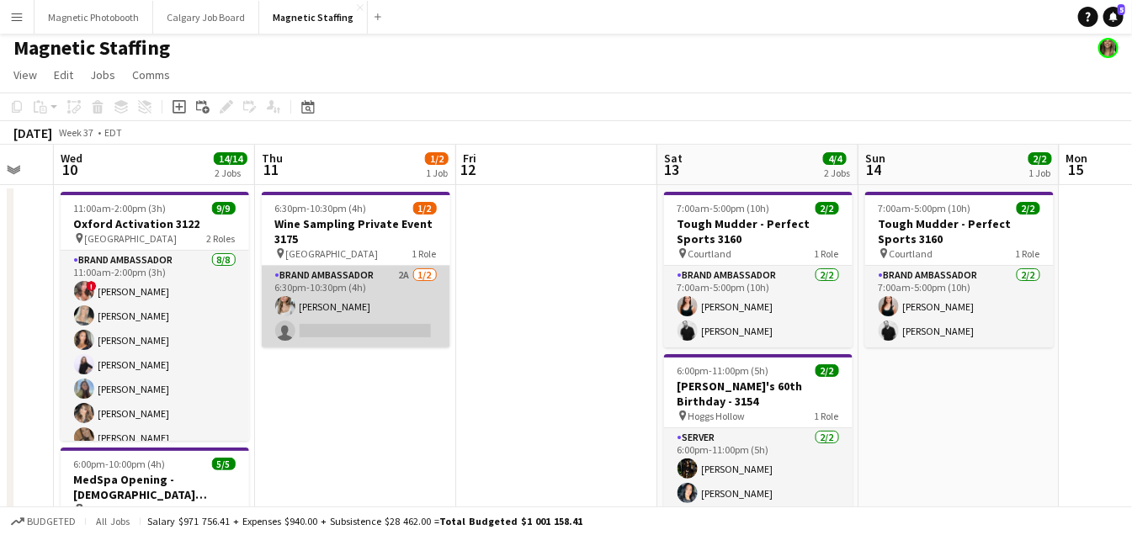
click at [402, 310] on app-card-role "Brand Ambassador 2A [DATE] 6:30pm-10:30pm (4h) [PERSON_NAME] single-neutral-act…" at bounding box center [356, 307] width 188 height 82
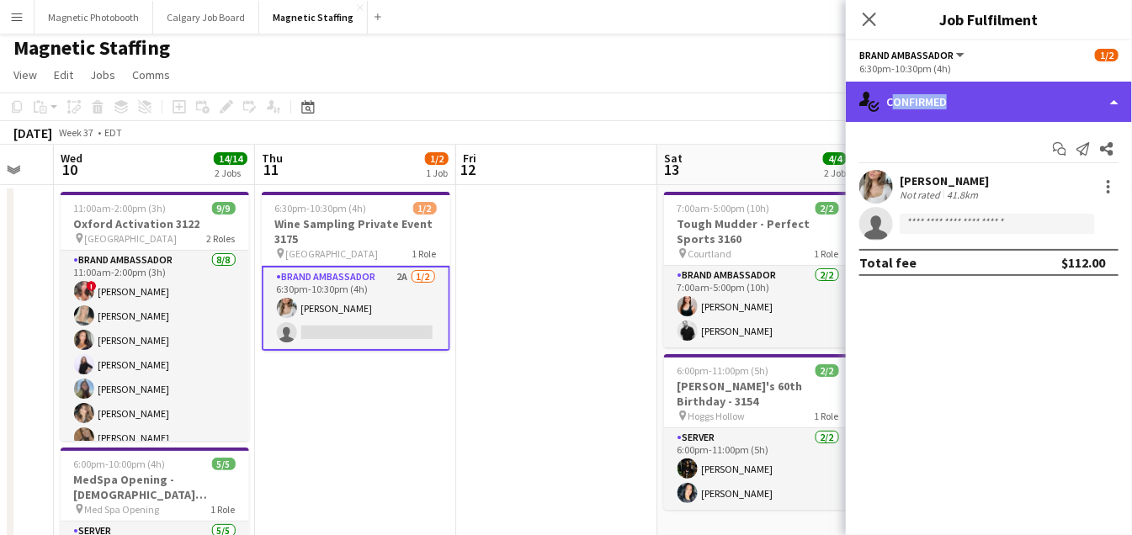
click at [942, 109] on div "single-neutral-actions-check-2 Confirmed" at bounding box center [989, 102] width 286 height 40
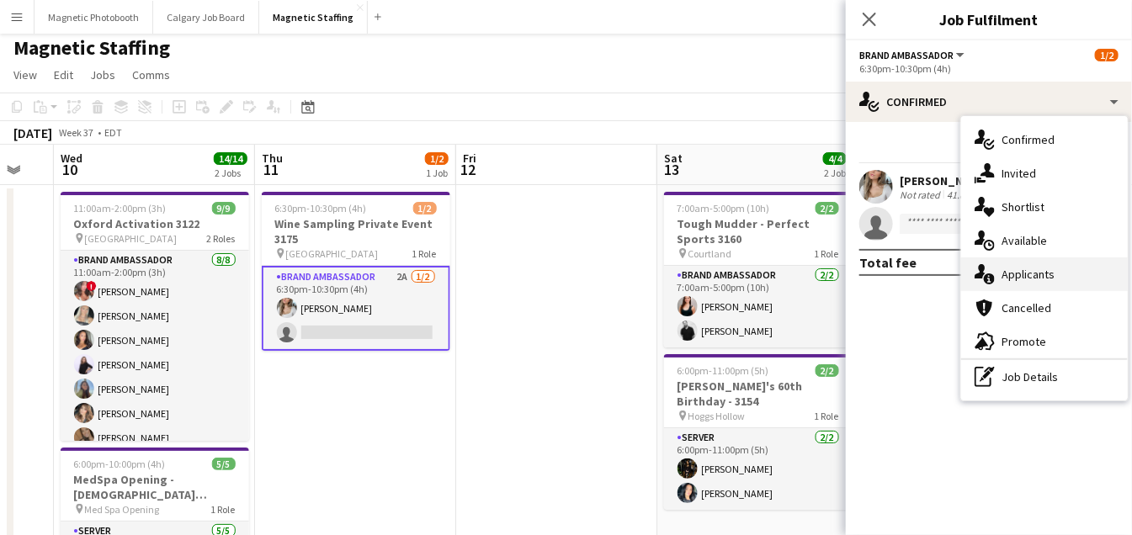
click at [979, 268] on icon at bounding box center [979, 271] width 11 height 14
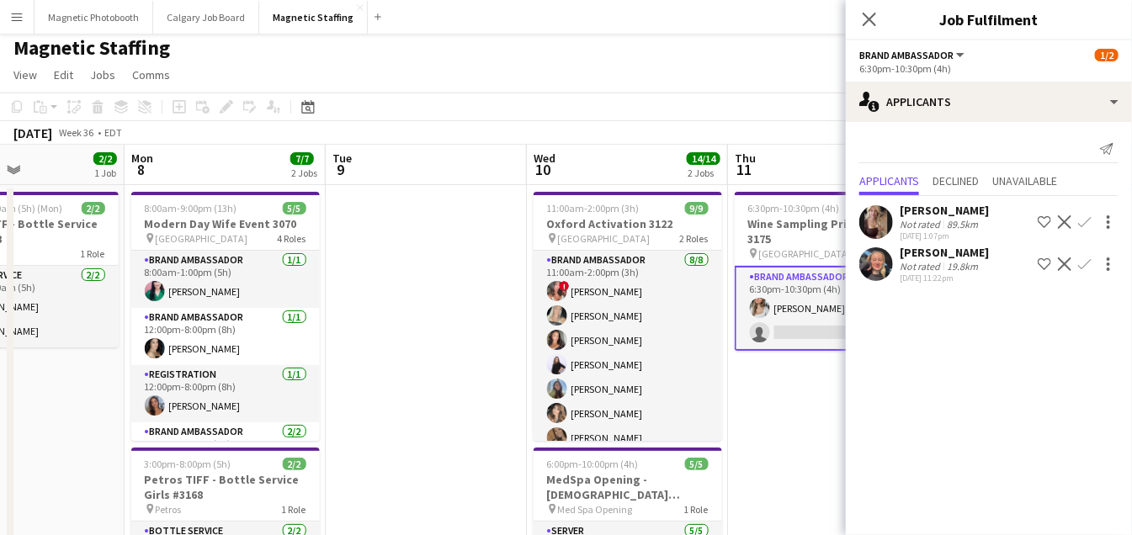
drag, startPoint x: 371, startPoint y: 427, endPoint x: 846, endPoint y: 406, distance: 475.9
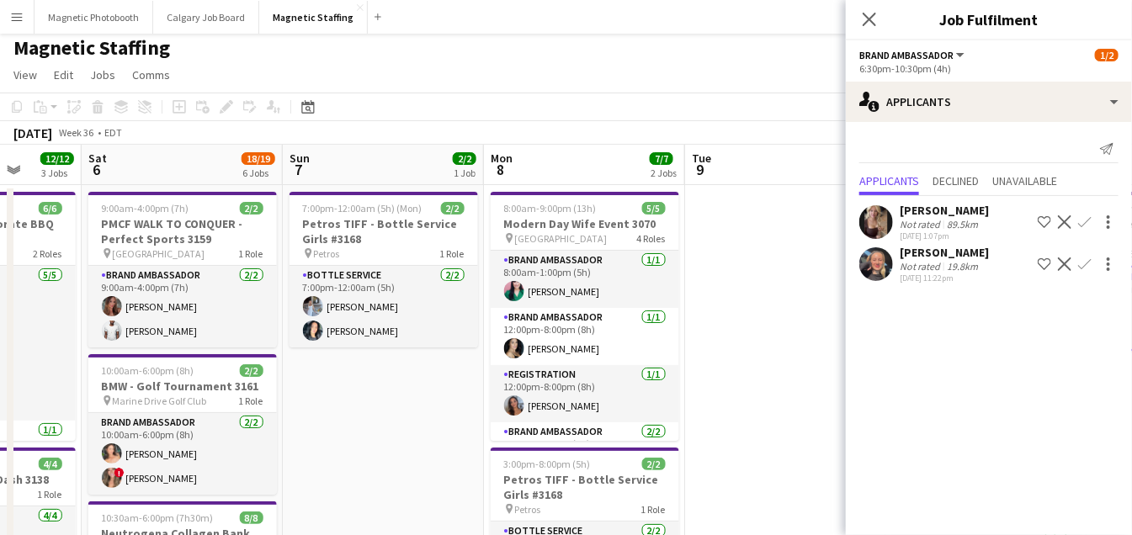
drag, startPoint x: 653, startPoint y: 338, endPoint x: 868, endPoint y: 332, distance: 215.5
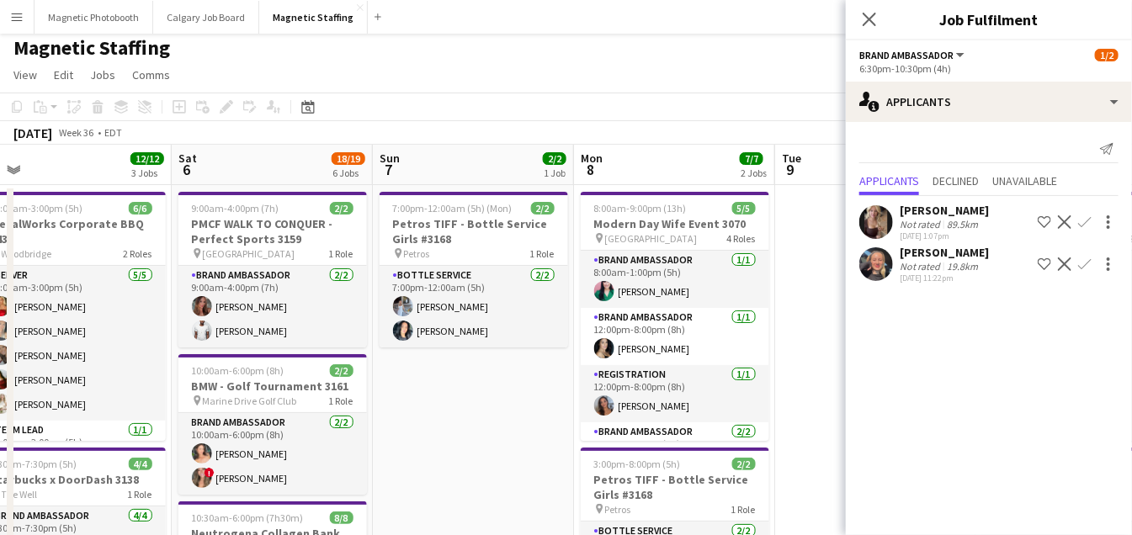
scroll to position [0, 354]
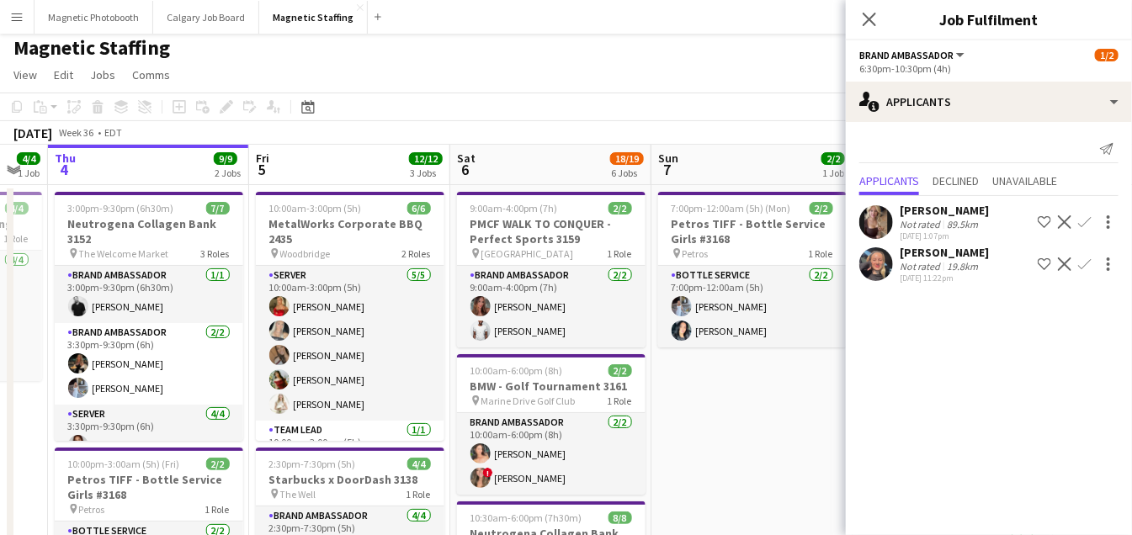
drag, startPoint x: 381, startPoint y: 372, endPoint x: 714, endPoint y: 346, distance: 334.2
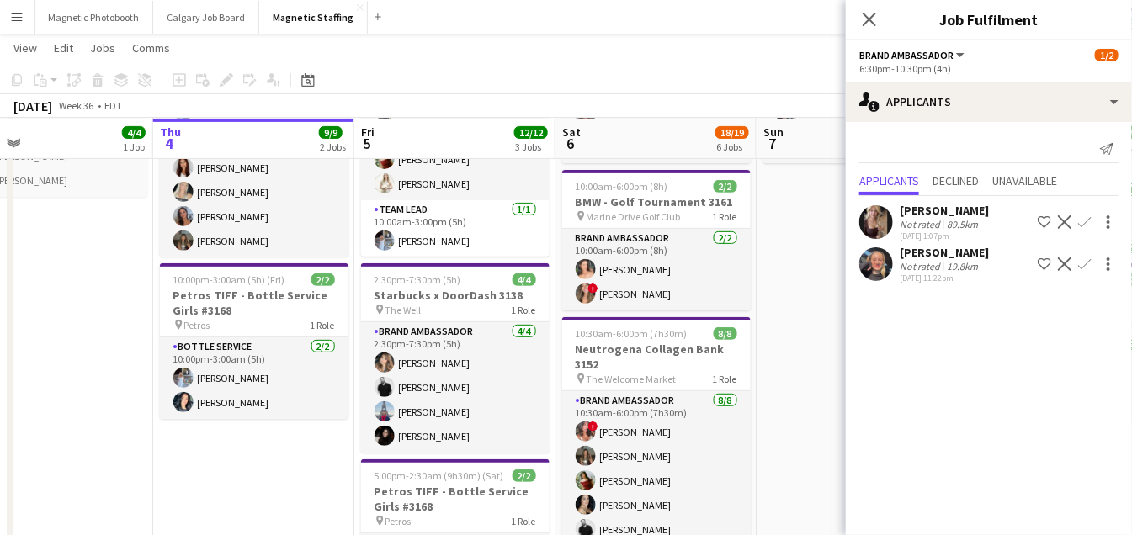
scroll to position [0, 540]
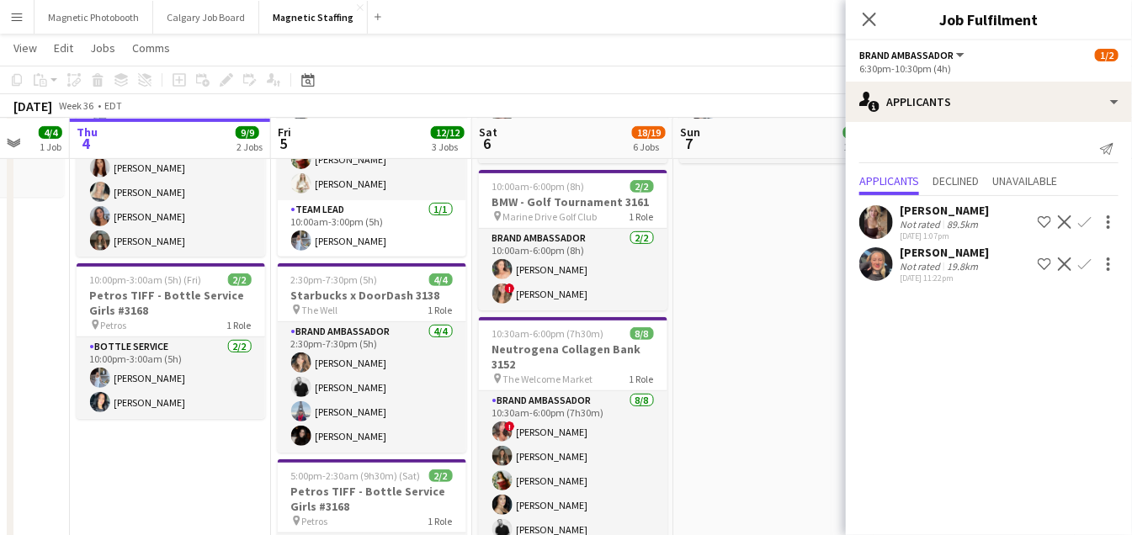
drag, startPoint x: 327, startPoint y: 363, endPoint x: 257, endPoint y: 368, distance: 70.0
click at [258, 368] on app-calendar-viewport "Mon 1 Tue 2 Wed 3 4/4 1 Job Thu 4 9/9 2 Jobs Fri 5 12/12 3 Jobs Sat 6 18/19 6 J…" at bounding box center [566, 544] width 1132 height 1333
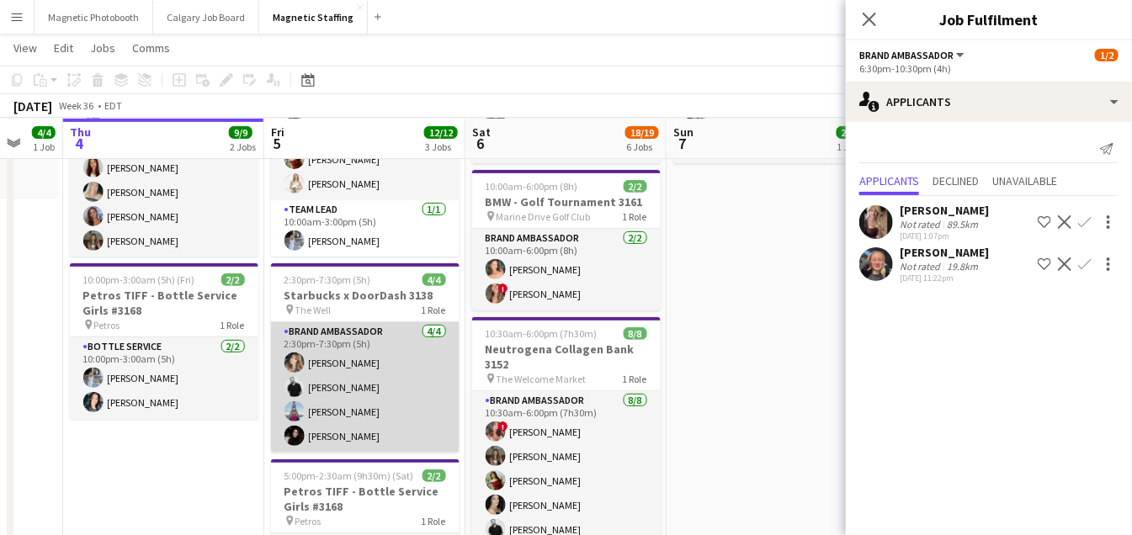
click at [359, 375] on app-card-role "Brand Ambassador [DATE] 2:30pm-7:30pm (5h) [PERSON_NAME] [PERSON_NAME] [PERSON_…" at bounding box center [365, 387] width 188 height 130
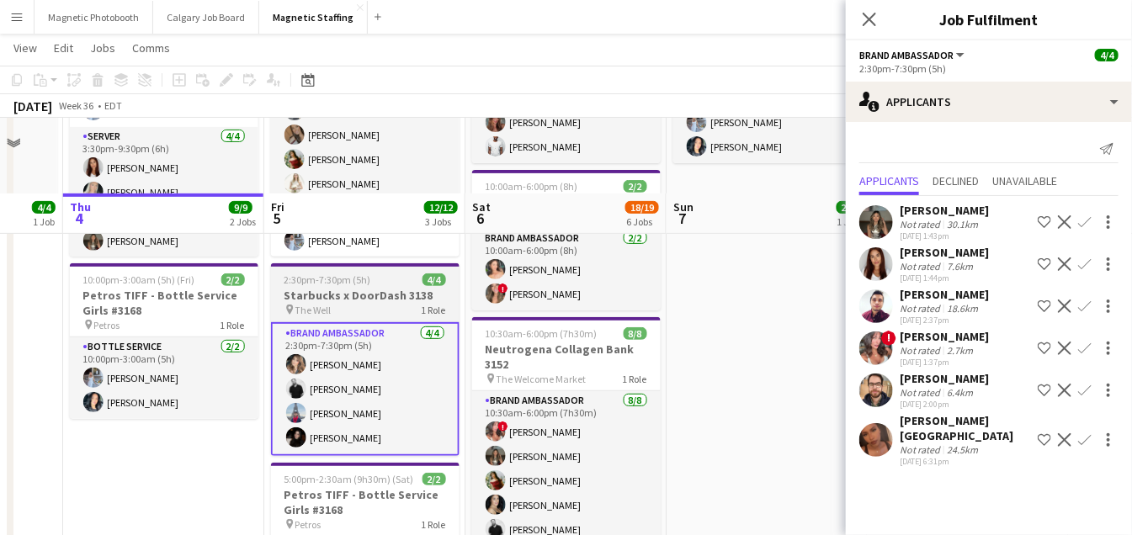
scroll to position [279, 0]
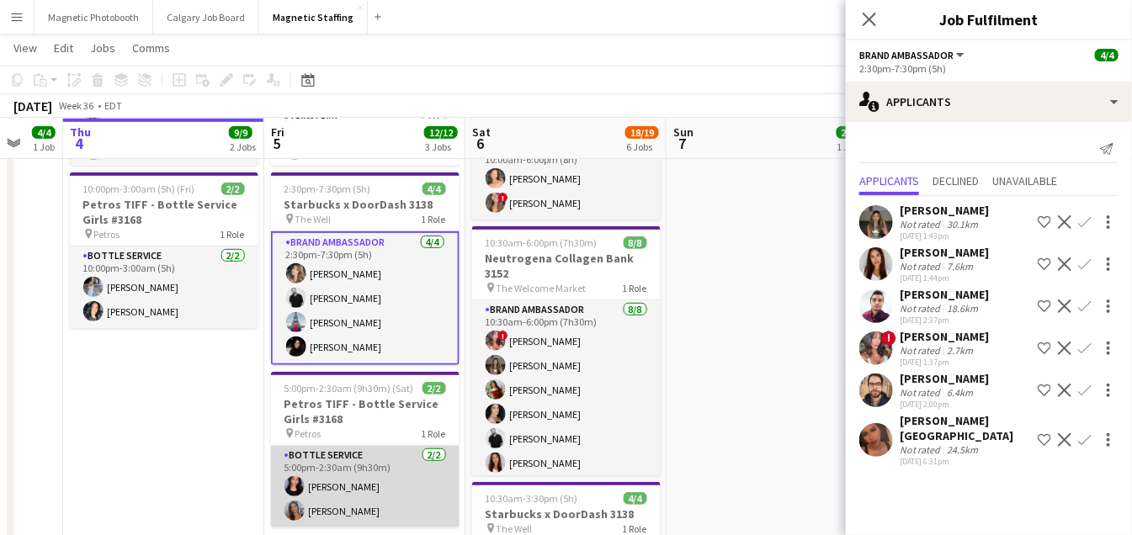
click at [349, 466] on app-card-role "Bottle Service [DATE] 5:00pm-2:30am (9h30m) [PERSON_NAME] [PERSON_NAME]" at bounding box center [365, 487] width 188 height 82
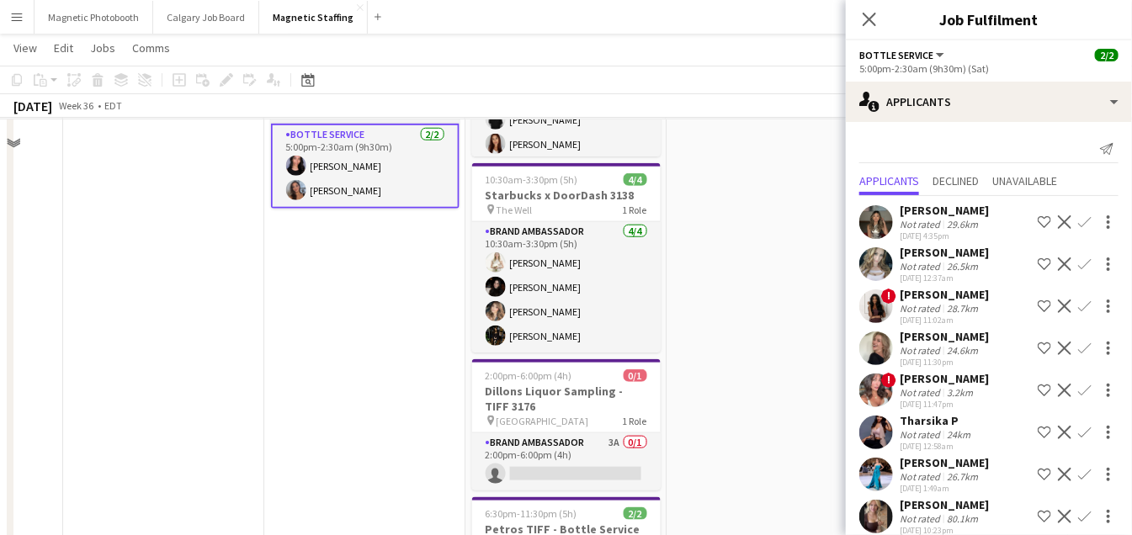
scroll to position [0, 0]
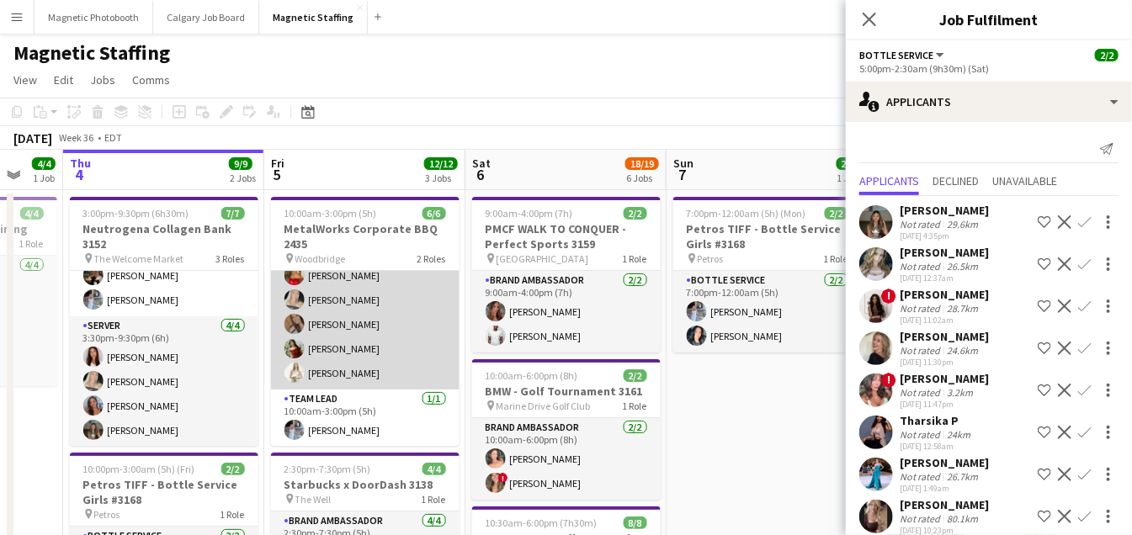
click at [388, 321] on app-card-role "Server [DATE] 10:00am-3:00pm (5h) [PERSON_NAME] [PERSON_NAME] [PERSON_NAME] [PE…" at bounding box center [365, 312] width 188 height 155
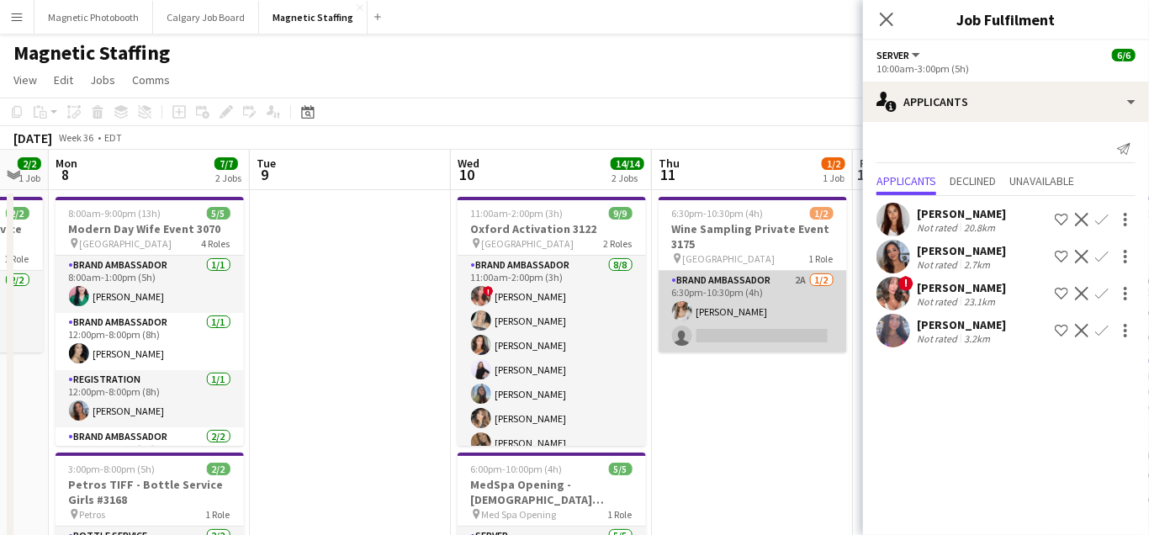
click at [712, 328] on app-card-role "Brand Ambassador 2A [DATE] 6:30pm-10:30pm (4h) [PERSON_NAME] single-neutral-act…" at bounding box center [753, 312] width 188 height 82
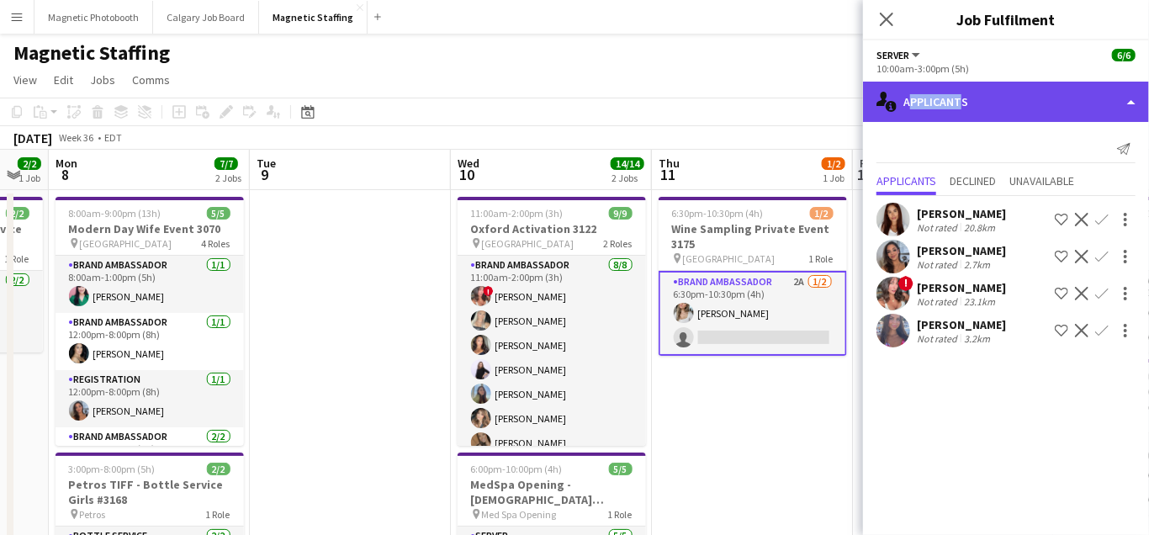
click at [955, 108] on div "single-neutral-actions-information Applicants" at bounding box center [1006, 102] width 286 height 40
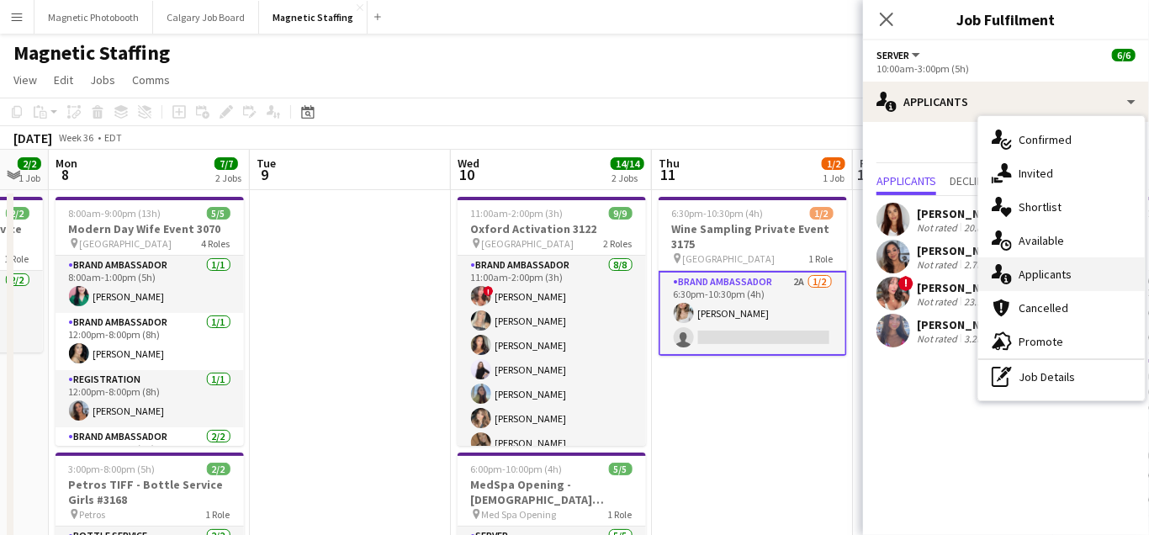
click at [992, 284] on div "single-neutral-actions-information Applicants" at bounding box center [1062, 274] width 167 height 34
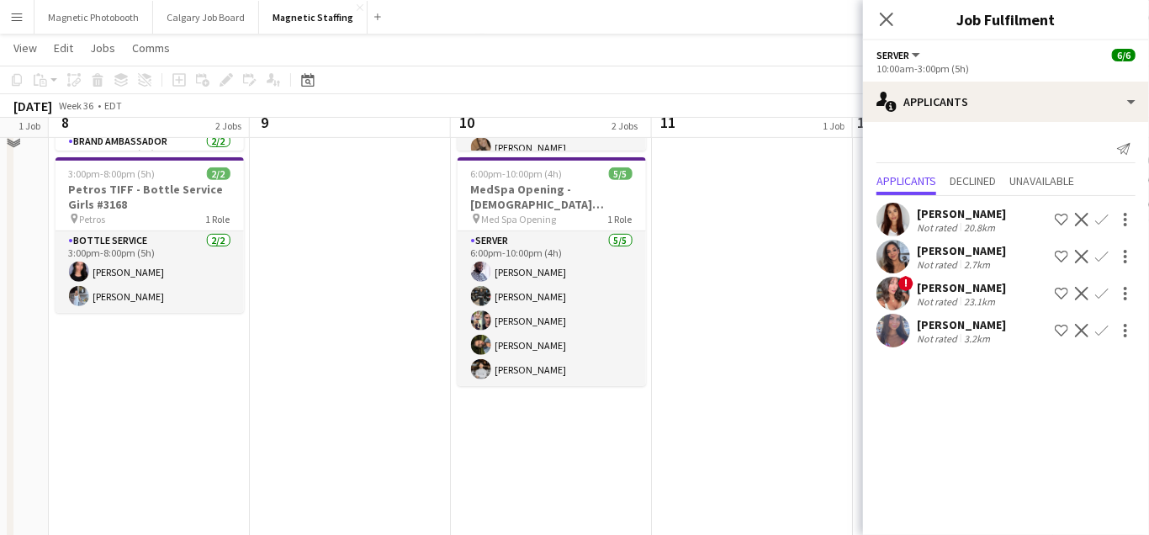
scroll to position [59, 0]
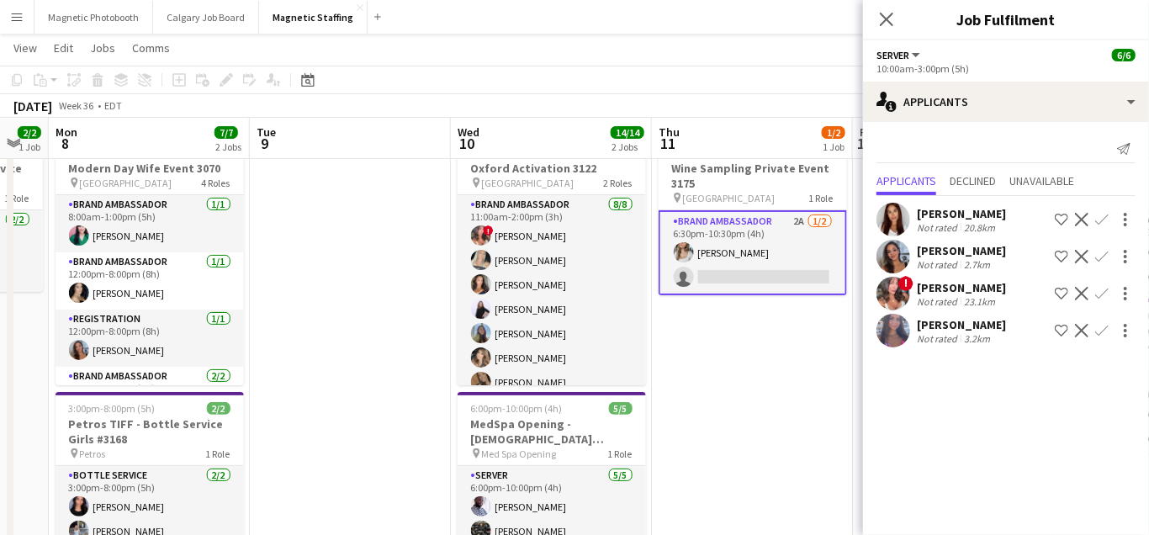
click at [730, 270] on app-card-role "Brand Ambassador 2A [DATE] 6:30pm-10:30pm (4h) [PERSON_NAME] single-neutral-act…" at bounding box center [753, 252] width 188 height 85
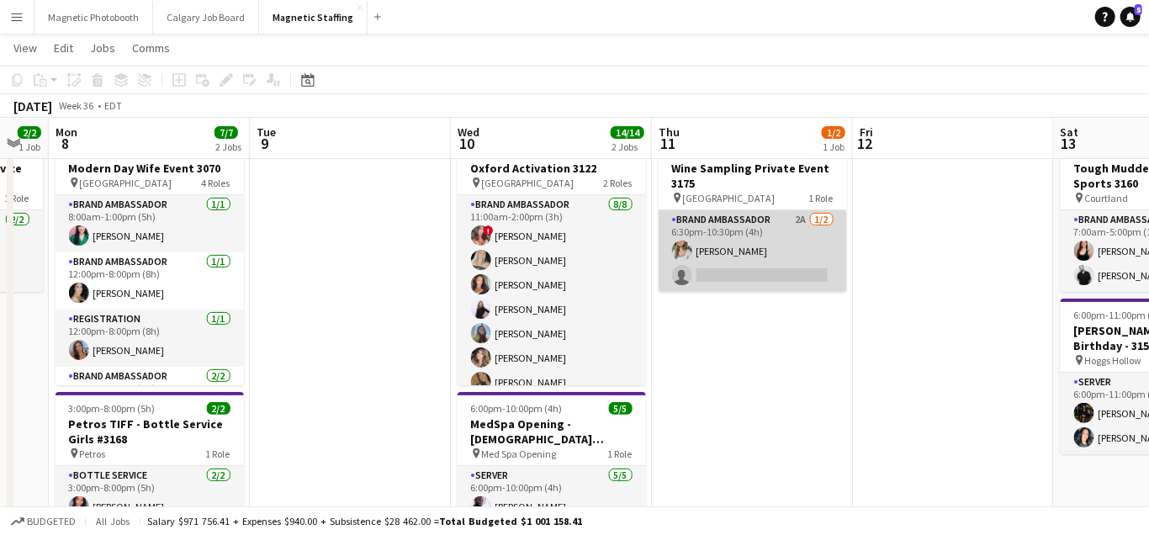
click at [730, 270] on app-card-role "Brand Ambassador 2A [DATE] 6:30pm-10:30pm (4h) [PERSON_NAME] single-neutral-act…" at bounding box center [753, 251] width 188 height 82
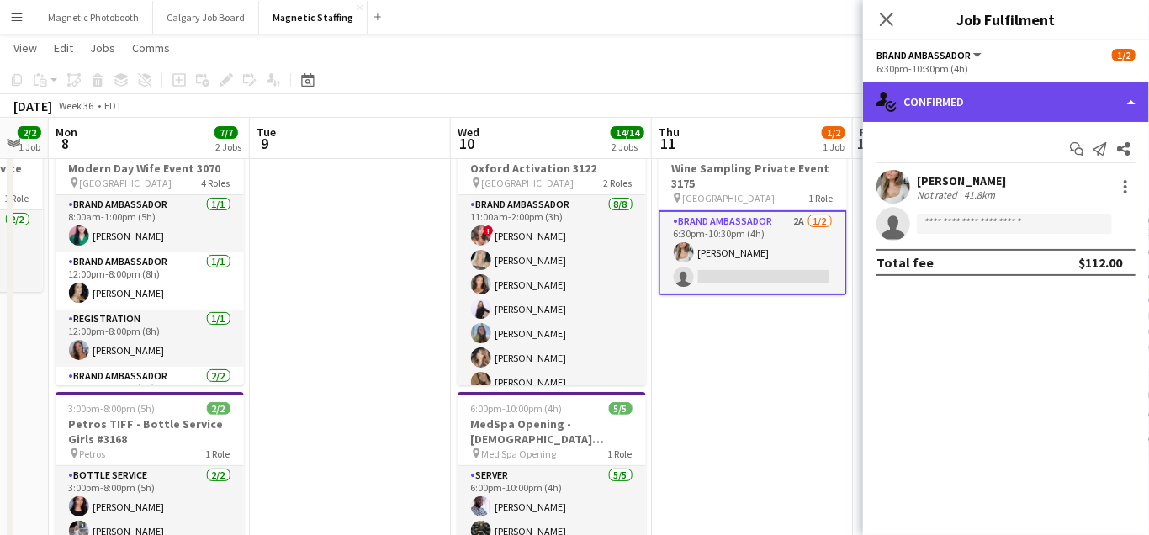
click at [1011, 91] on div "single-neutral-actions-check-2 Confirmed" at bounding box center [1006, 102] width 286 height 40
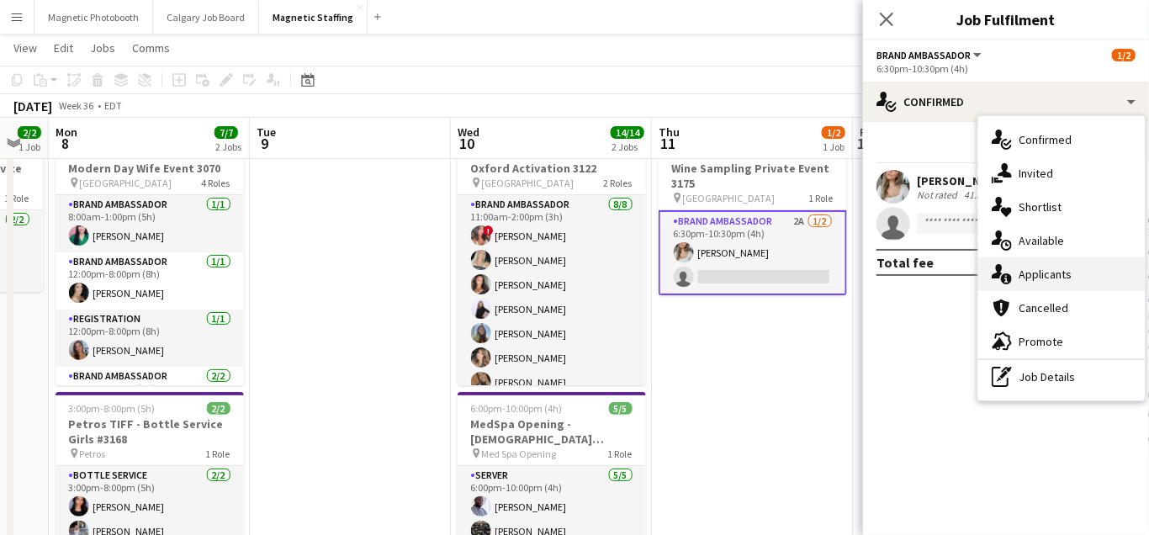
click at [1009, 276] on icon at bounding box center [1006, 278] width 11 height 11
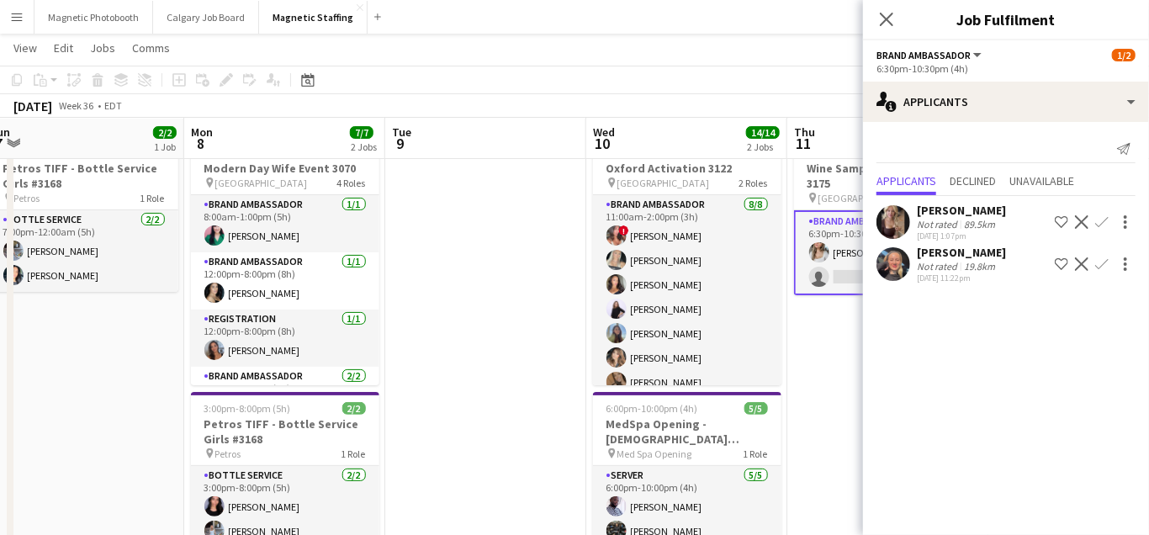
scroll to position [0, 481]
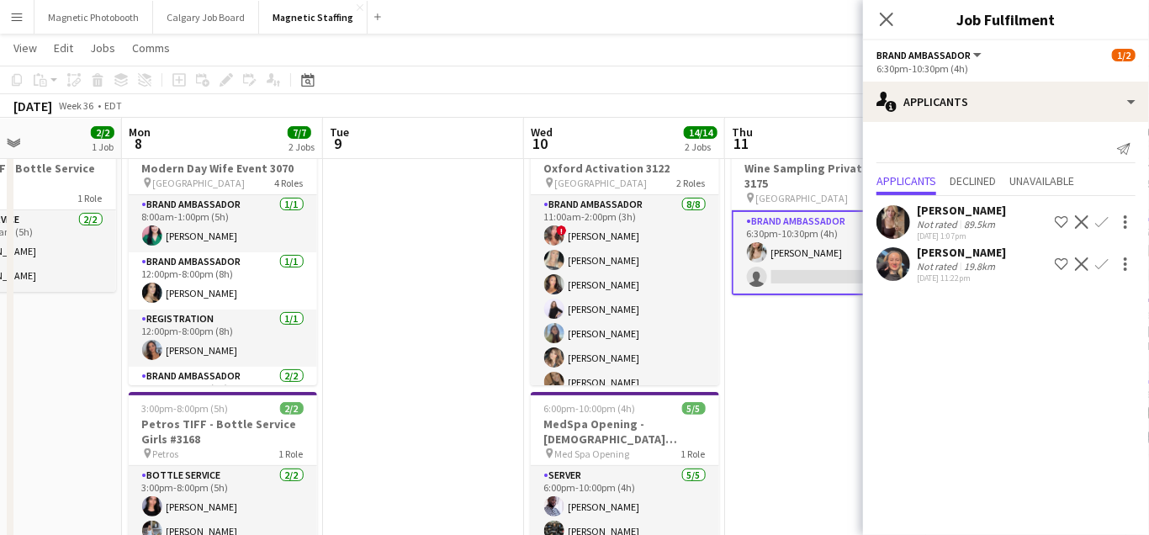
drag, startPoint x: 512, startPoint y: 337, endPoint x: 770, endPoint y: 326, distance: 257.7
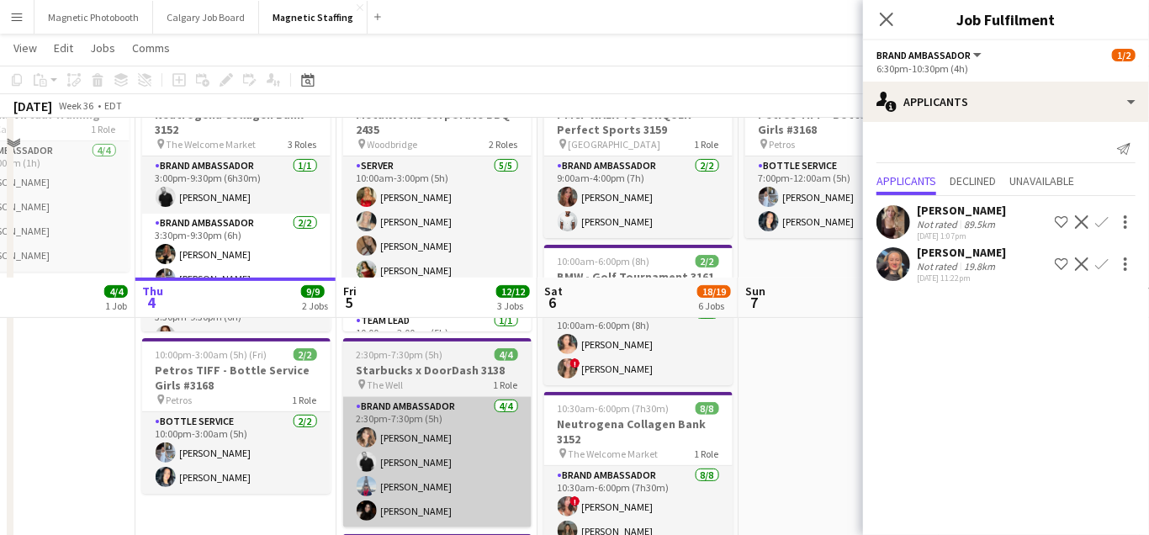
scroll to position [20, 0]
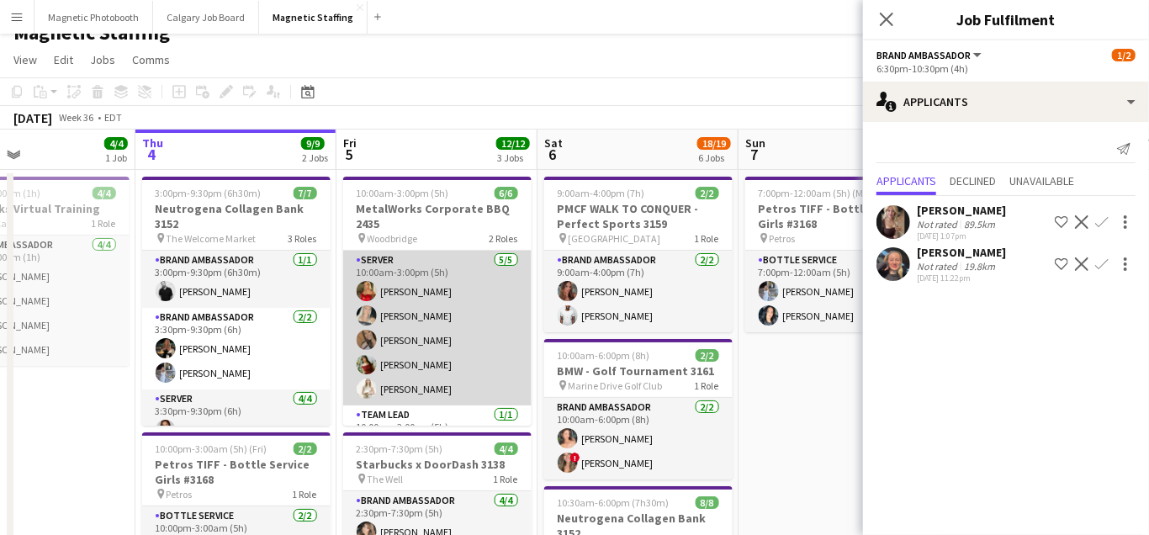
click at [441, 314] on app-card-role "Server [DATE] 10:00am-3:00pm (5h) [PERSON_NAME] [PERSON_NAME] [PERSON_NAME] [PE…" at bounding box center [437, 328] width 188 height 155
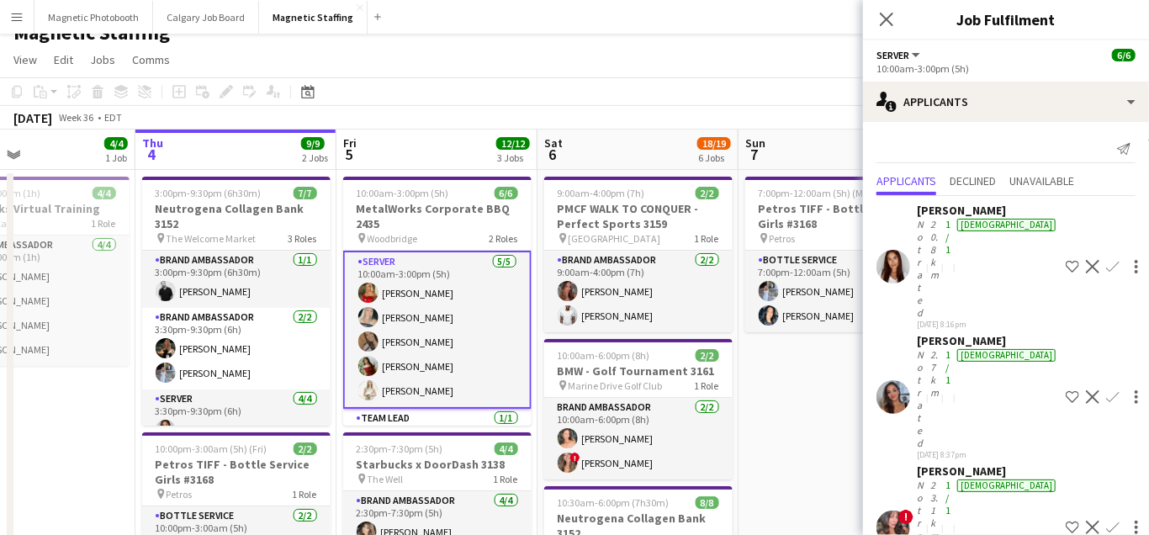
click at [673, 89] on app-toolbar "Copy Paste Paste Command V Paste with crew Command Shift V Paste linked Job [GE…" at bounding box center [574, 91] width 1149 height 29
